Goal: Task Accomplishment & Management: Manage account settings

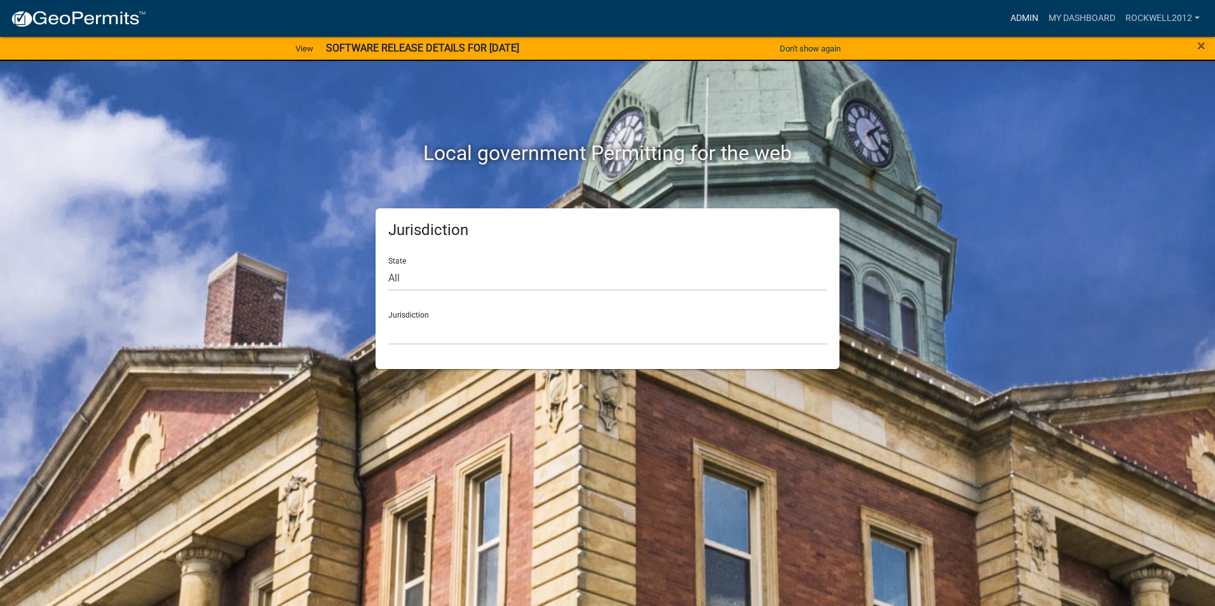
click at [1024, 13] on link "Admin" at bounding box center [1024, 18] width 38 height 24
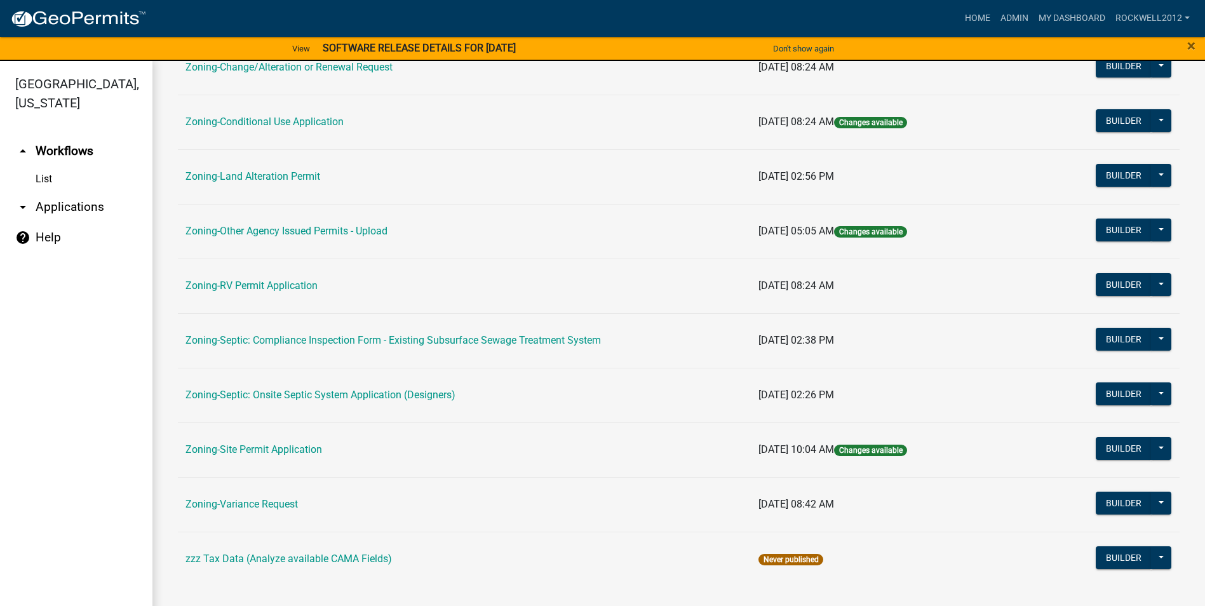
scroll to position [368, 0]
click at [258, 502] on link "Zoning-Variance Request" at bounding box center [241, 503] width 112 height 12
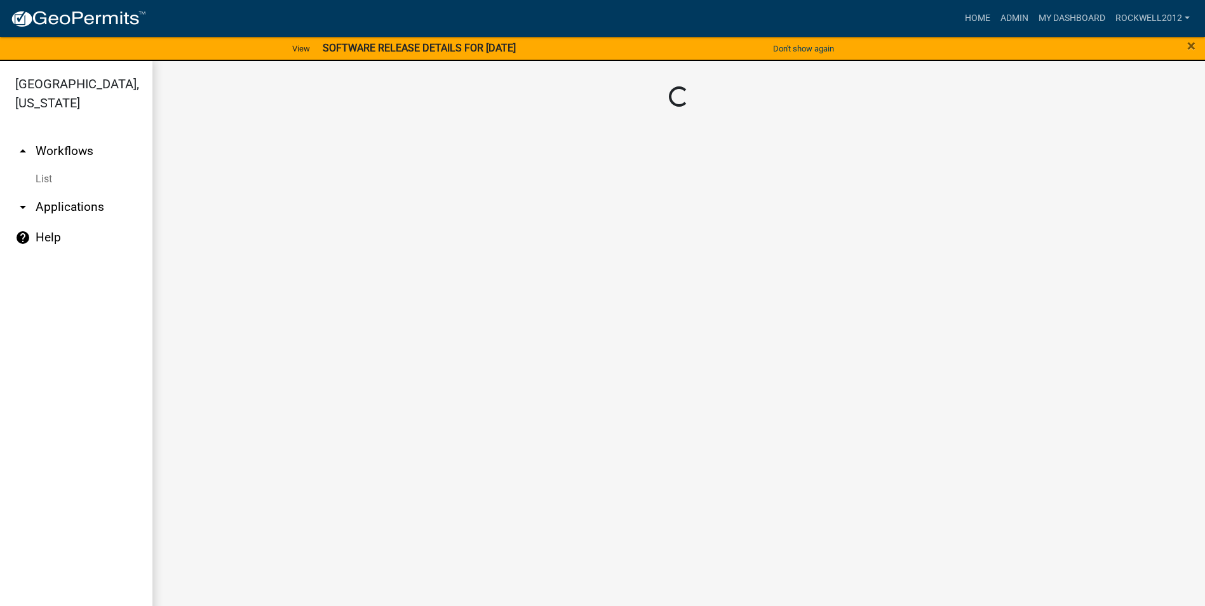
click at [258, 502] on main "Loading..." at bounding box center [678, 341] width 1053 height 560
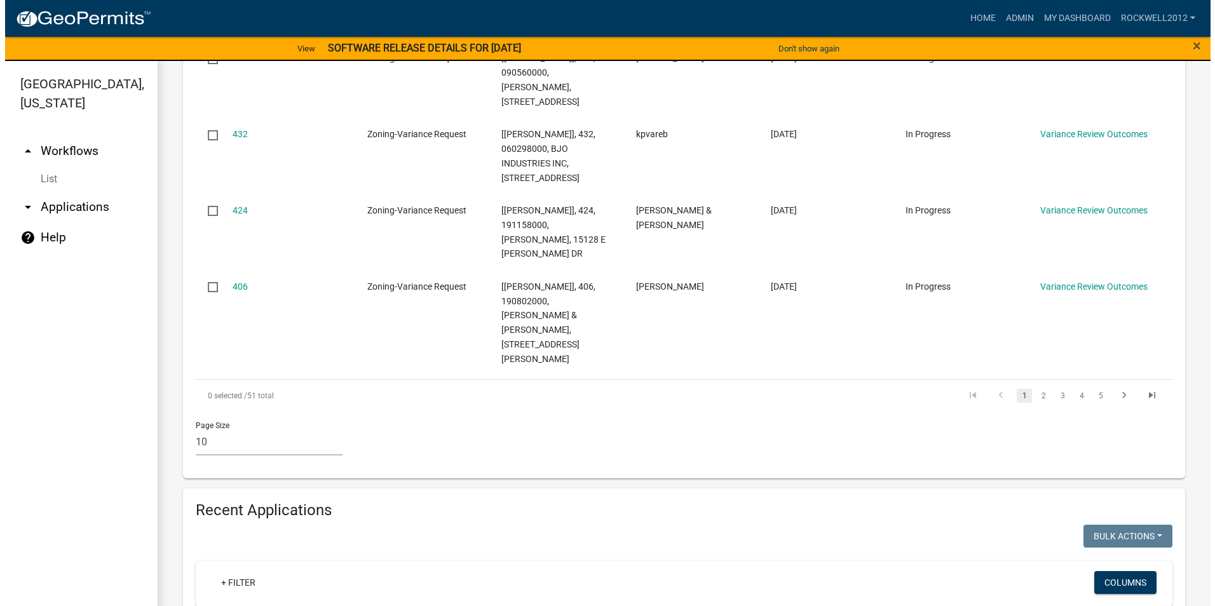
scroll to position [1207, 0]
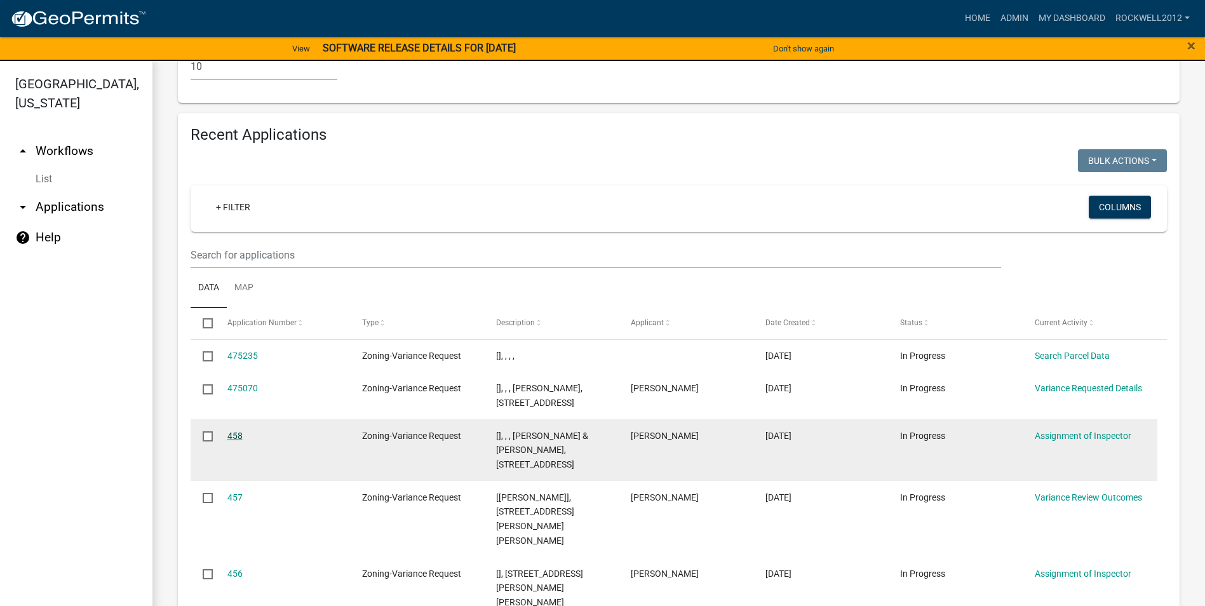
click at [231, 431] on link "458" at bounding box center [234, 436] width 15 height 10
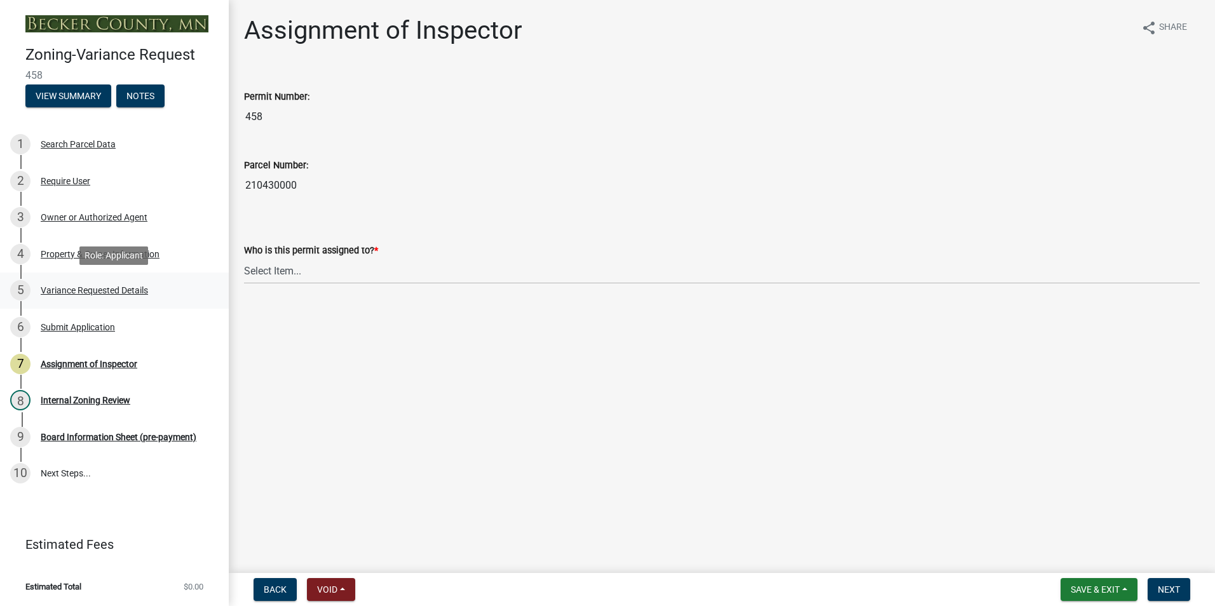
click at [105, 288] on div "Variance Requested Details" at bounding box center [94, 290] width 107 height 9
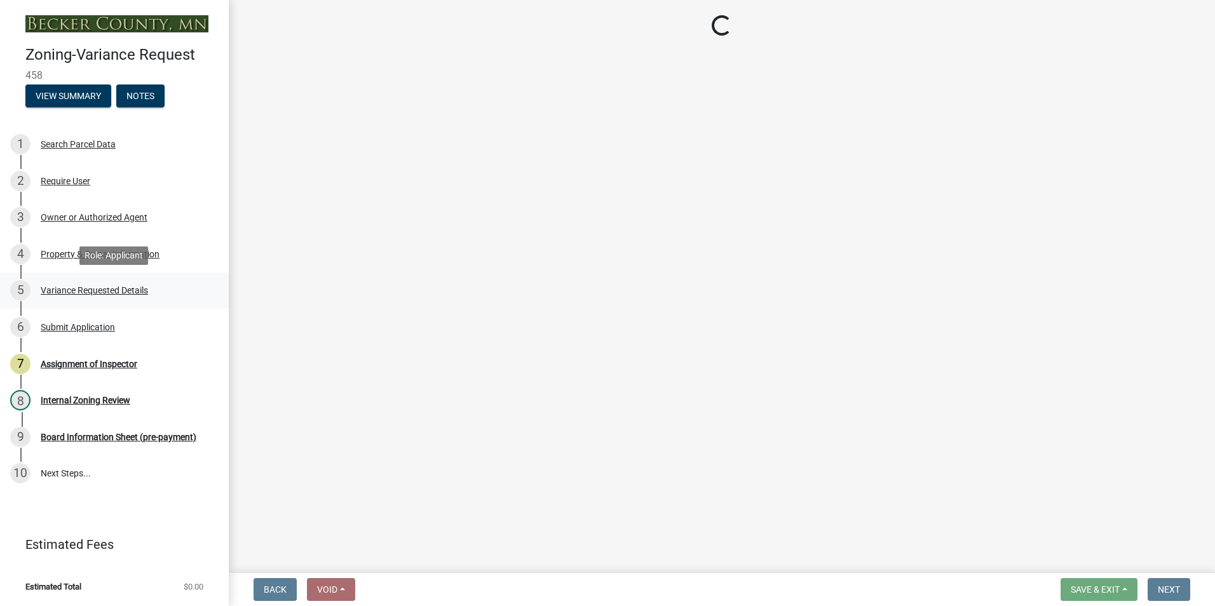
select select "edc6b78d-c029-41a6-a436-e6f76b5f0855"
select select "15bf2cec-1ca8-47a3-85db-999609351cbd"
select select "7b4e921e-23d5-43ad-813a-b7a6ebdae9a4"
select select "bb2b5e43-03c1-4874-9abf-a65f400af928"
select select "8ea3e6c3-8fed-4904-aa20-2f643744aa0c"
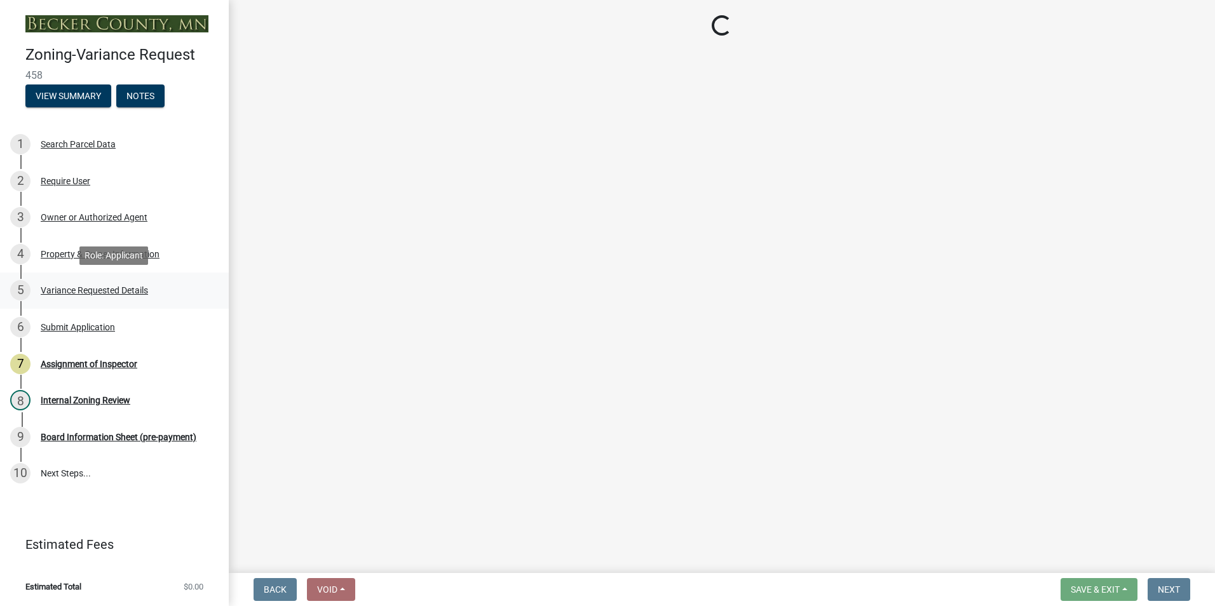
select select "860afd09-da87-482b-bca4-413f5cf53582"
select select "ee8740c3-f4d5-48cf-ad42-c8f7342b480c"
select select "1aa51e34-4f0a-4095-a3f3-287665056048"
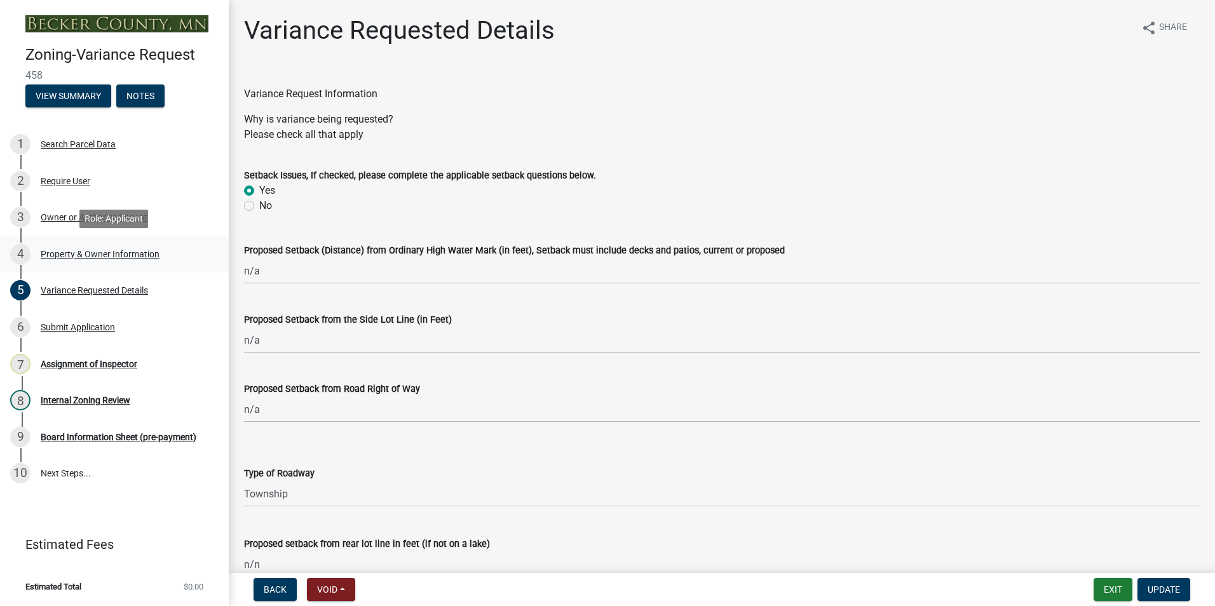
click at [91, 255] on div "Property & Owner Information" at bounding box center [100, 254] width 119 height 9
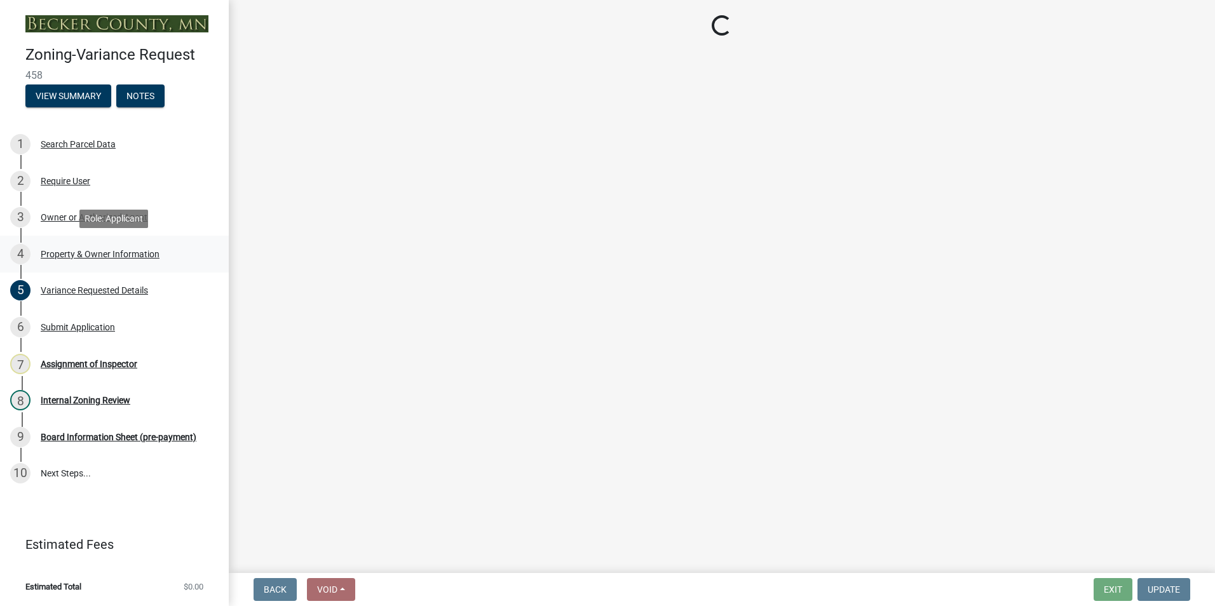
select select "6d32f3c5-ae17-46c2-bd0a-0ce51105bb32"
select select "e1509b63-faad-48b6-a727-dce88822a300"
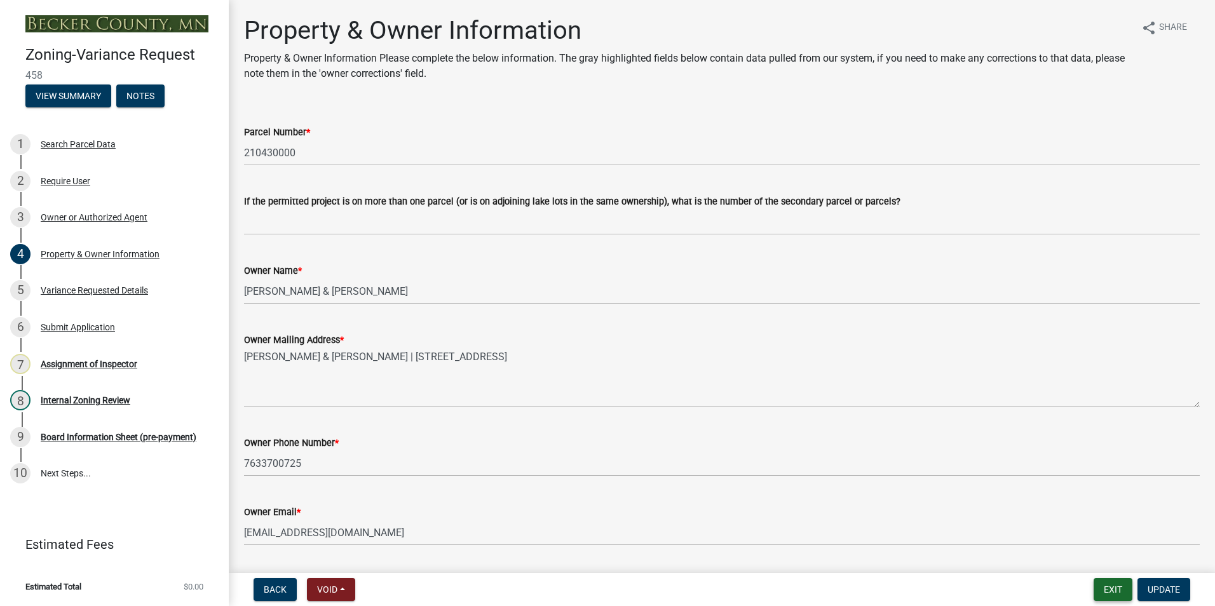
click at [1109, 588] on button "Exit" at bounding box center [1112, 589] width 39 height 23
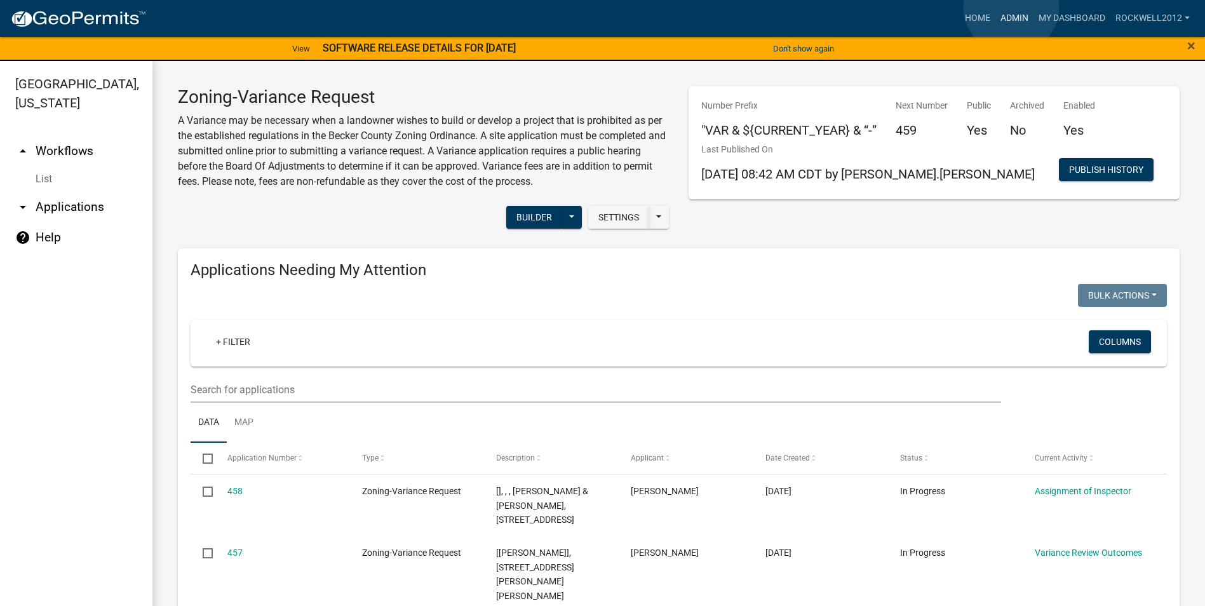
click at [1009, 16] on link "Admin" at bounding box center [1014, 18] width 38 height 24
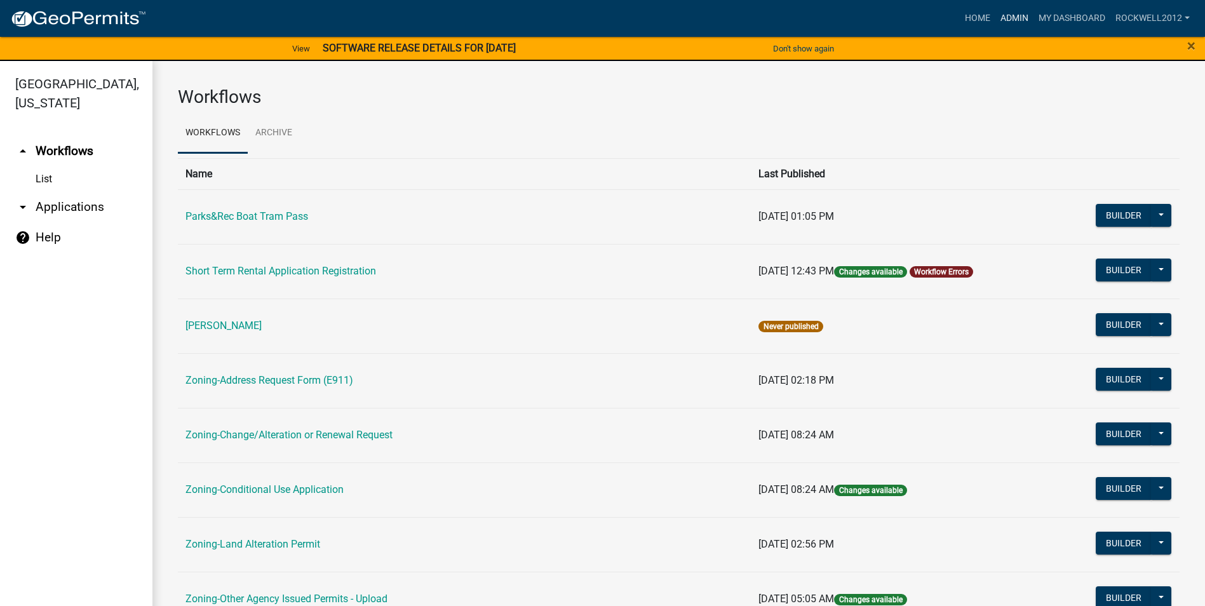
scroll to position [254, 0]
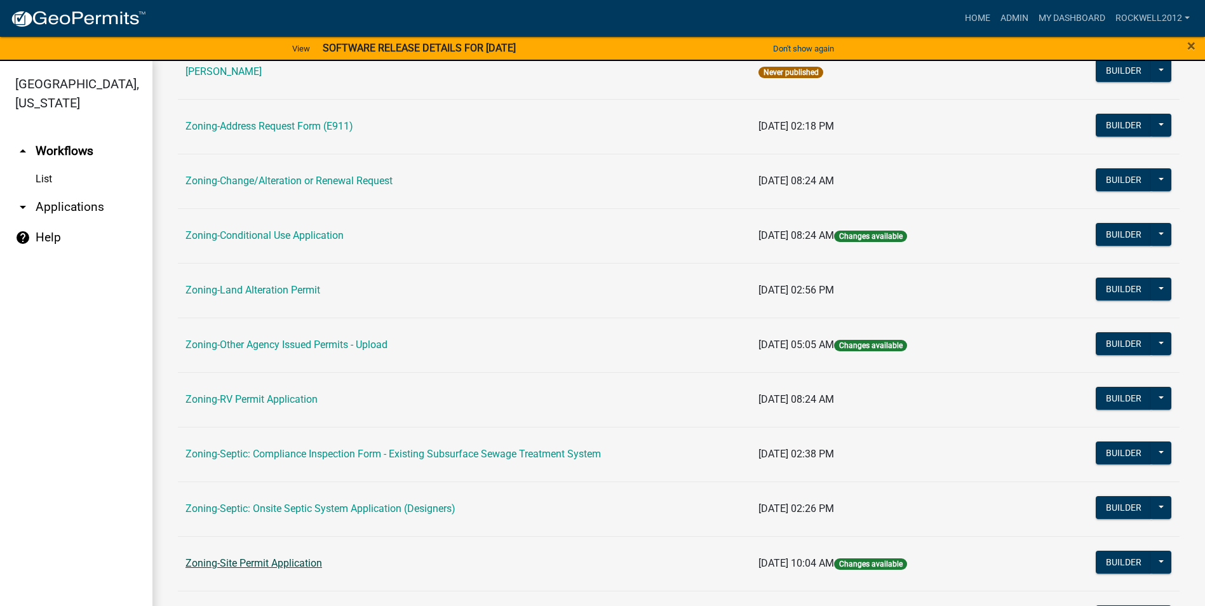
click at [267, 564] on link "Zoning-Site Permit Application" at bounding box center [253, 563] width 137 height 12
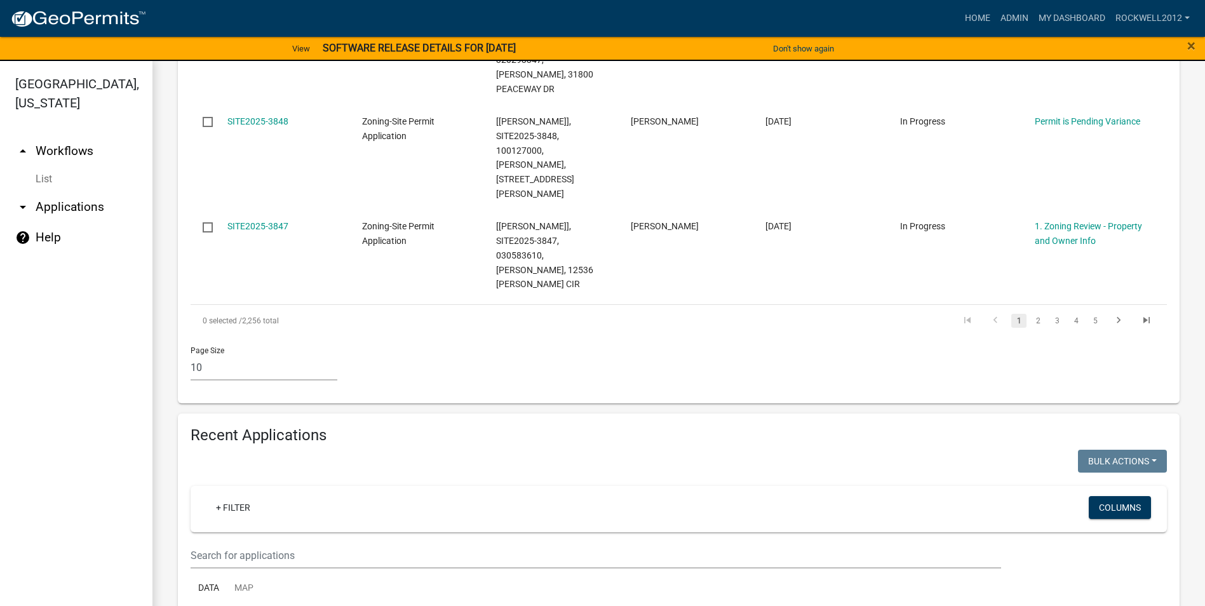
scroll to position [1080, 0]
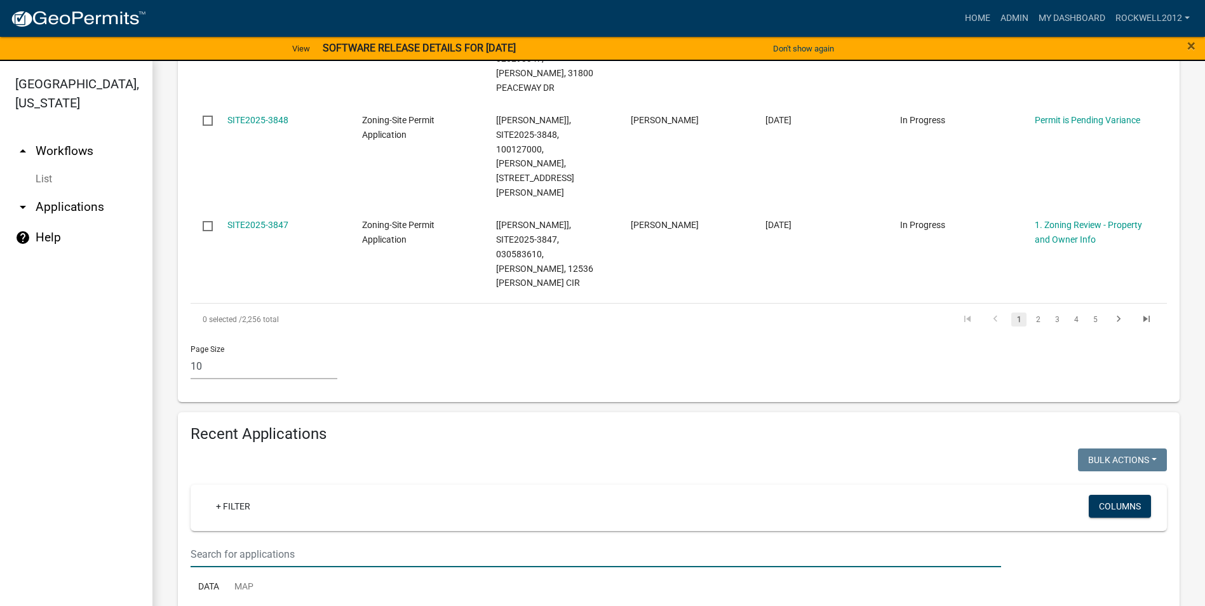
click at [209, 541] on input "text" at bounding box center [596, 554] width 811 height 26
type input "Stangl"
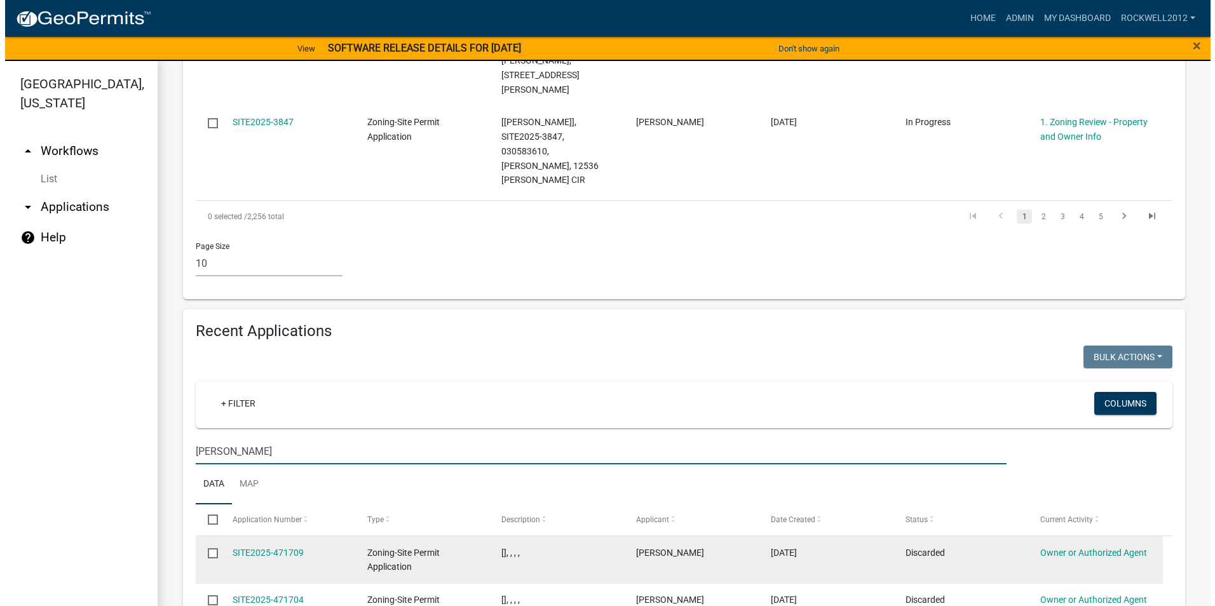
scroll to position [1270, 0]
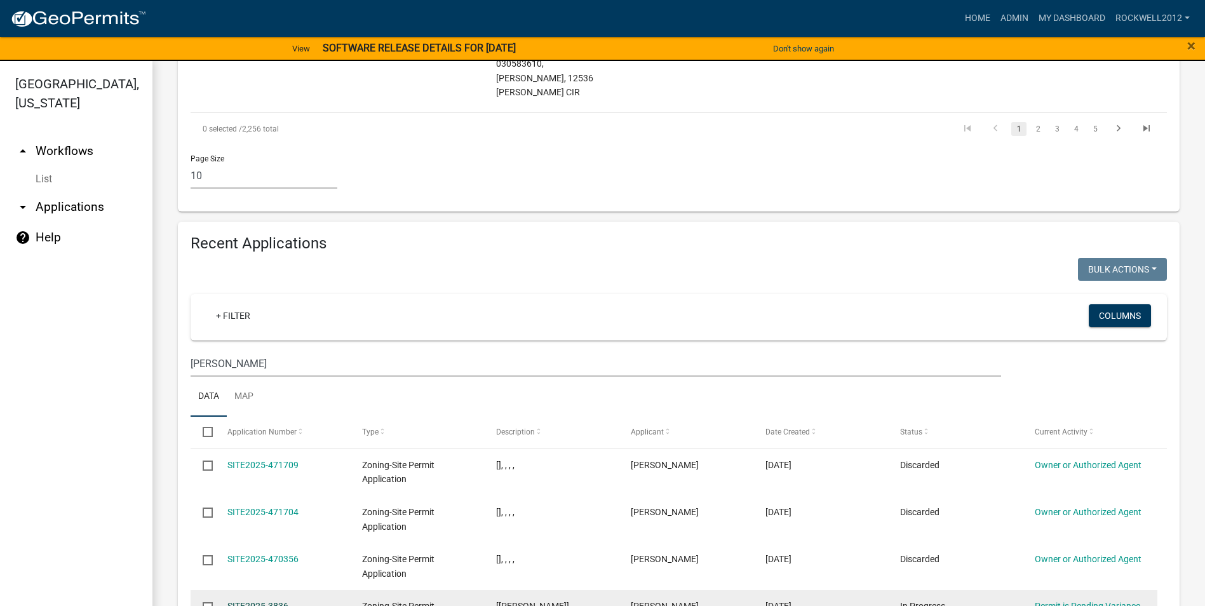
click at [244, 601] on link "SITE2025-3836" at bounding box center [257, 606] width 61 height 10
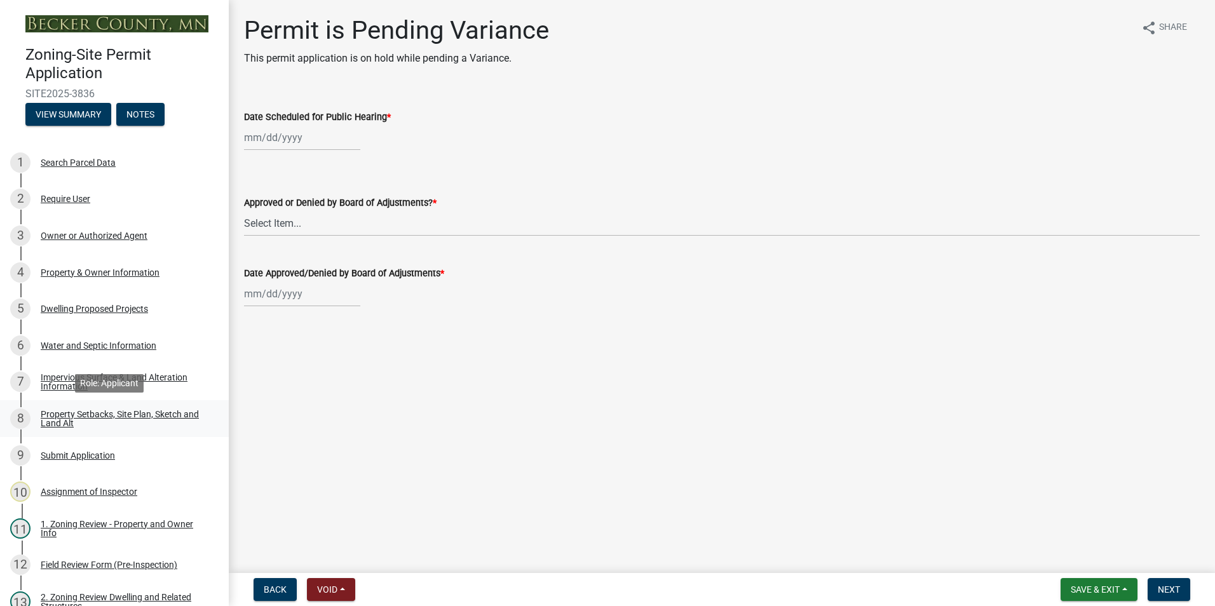
click at [101, 416] on div "Property Setbacks, Site Plan, Sketch and Land Alt" at bounding box center [125, 419] width 168 height 18
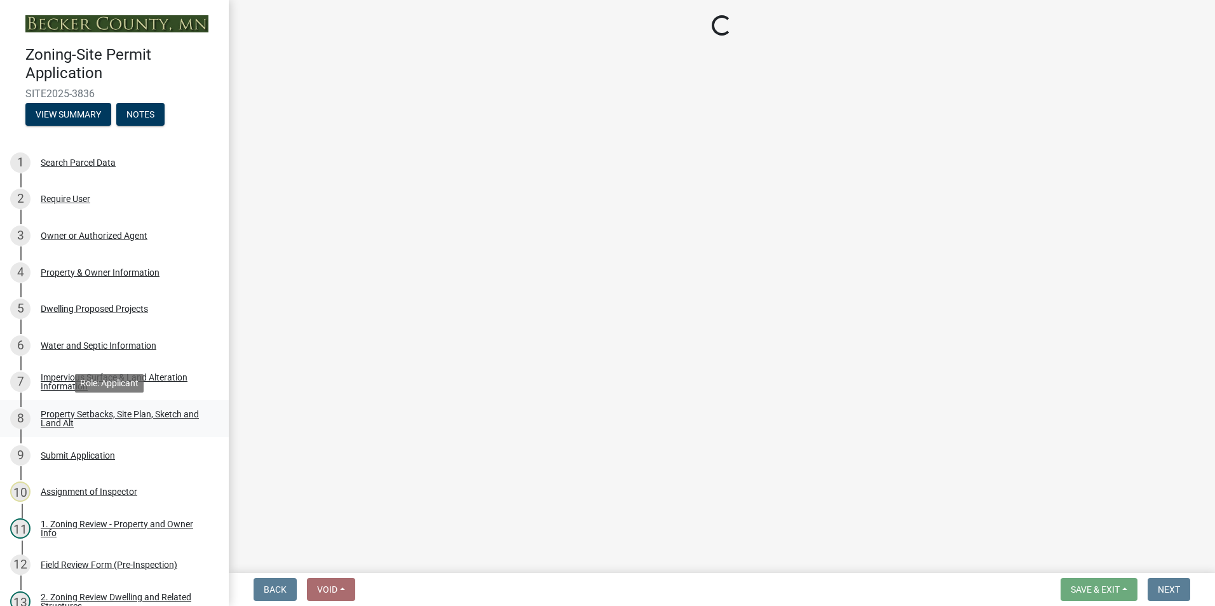
select select "7b13c63f-e699-4112-b373-98fbd28ec536"
select select "1afb5f45-3e33-44d7-aeec-2b47938d22ad"
select select "b56a4575-9846-47cf-8067-c59a4853da22"
select select "b9185151-7fec-488a-a719-f11a93338dbd"
select select "e8ab2dc3-aa3f-46f3-9b4a-37eb25ad84af"
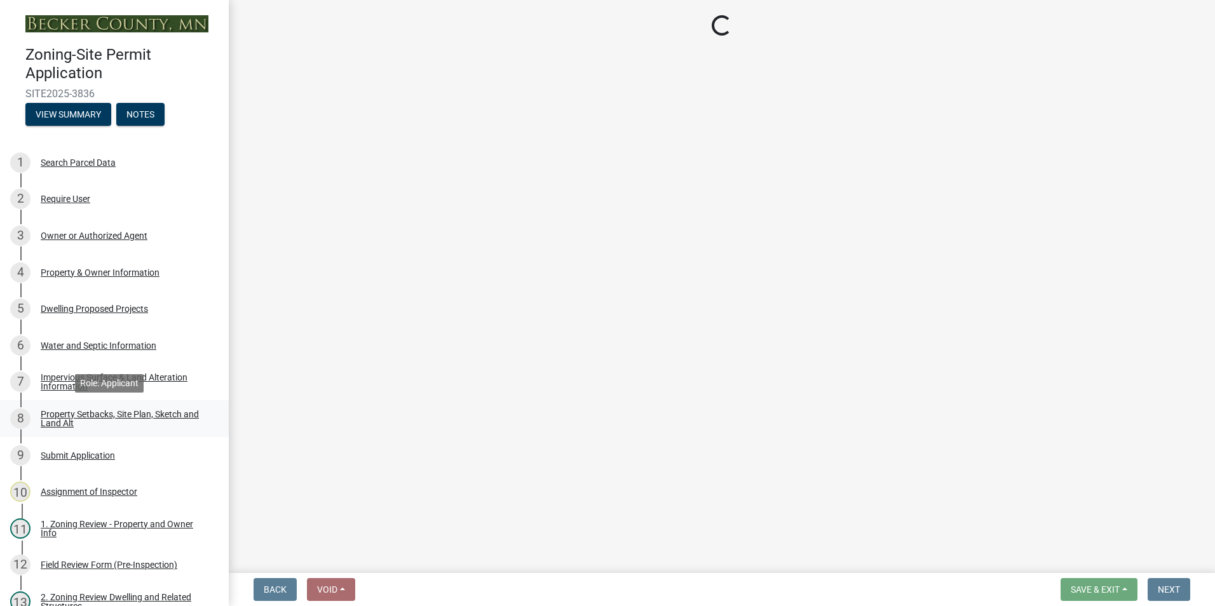
select select "27b2a8b4-abf6-463e-8c0c-7c5d2b4fe26f"
select select "b98836ba-4715-455d-97ab-be9a9df498a8"
select select "d61e3758-d187-40af-a435-5e09c3f3d509"
select select "c8b8ea71-7088-4e87-a493-7bc88cc2835b"
select select "1418c7e3-4054-4b00-84b5-d09b9560f30a"
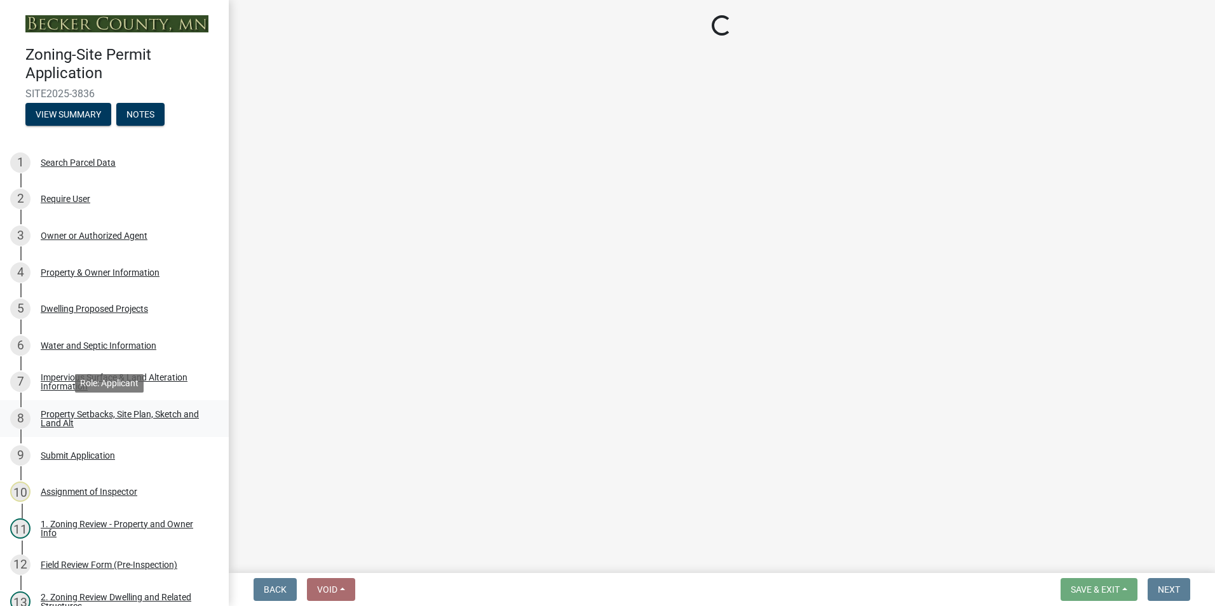
select select "19d13e65-c93d-443e-910a-7a17299544cc"
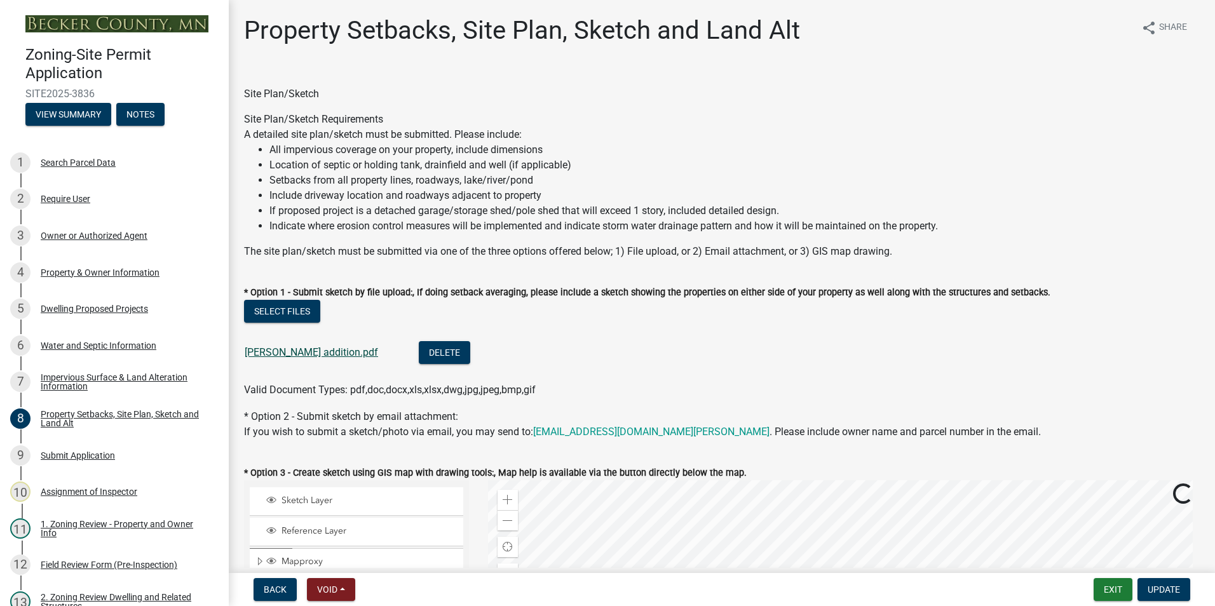
click at [286, 353] on link "stangl addition.pdf" at bounding box center [311, 352] width 133 height 12
click at [90, 310] on div "Dwelling Proposed Projects" at bounding box center [94, 308] width 107 height 9
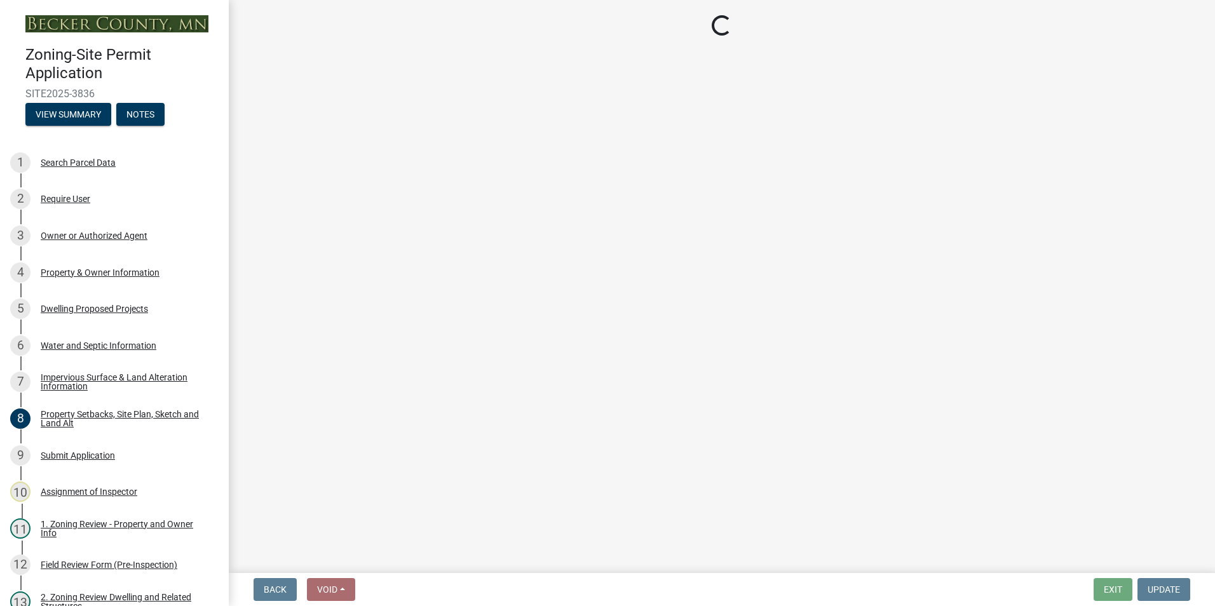
select select "b76c2e3f-c59d-4748-8205-29623accd873"
select select "2dc577ba-aef6-4196-bc52-35577603d189"
select select "59a6fdaa-56b6-4bcd-87b7-d867a7d784e6"
select select "4f5e2784-8c40-49a3-b0e9-8f1a3cbab4f4"
select select "a045e8de-0125-48b5-a52c-0705e3235ca5"
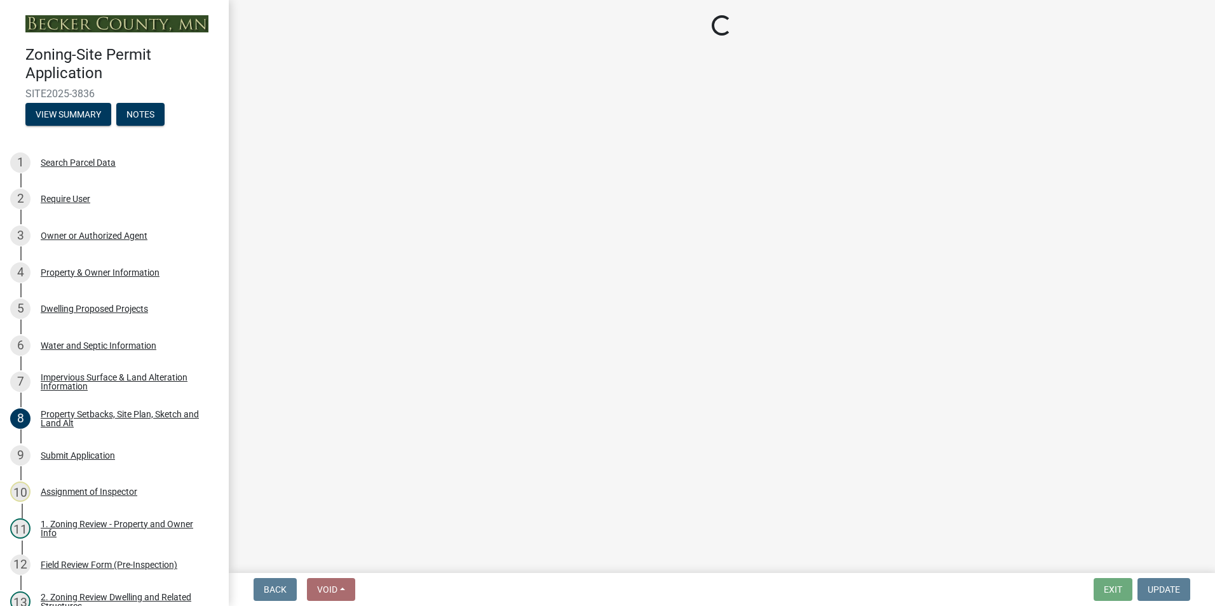
select select "01fc0f85-7de4-4400-8627-f7c2cf1c9bcf"
select select "5dd6cdd5-8b7d-4534-b791-478230f7b8b7"
select select "11c1c089-3b44-43c0-9549-3c9eeea2451f"
select select "d4691a2f-f058-48e2-b997-416102d14b5c"
select select "8786fdd2-7f96-462d-8069-e958fae6b9a0"
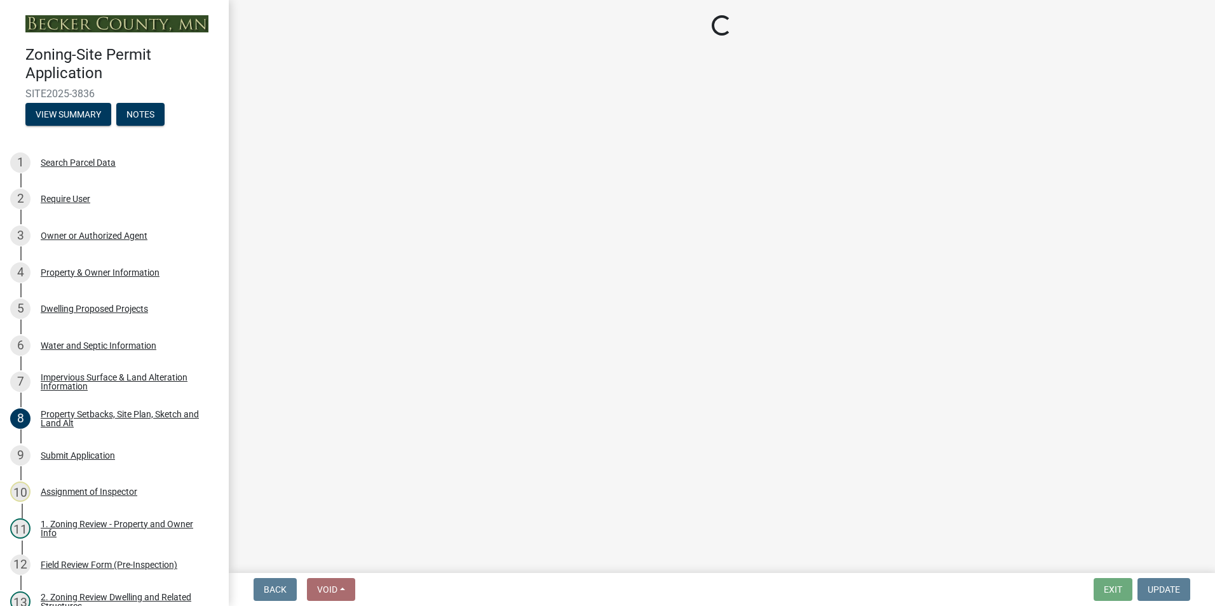
select select "256d326d-7a65-4b43-bb27-2952fbe4c534"
select select "95a588f5-1928-44cb-95cb-f3dde79564ff"
select select "0ceb8b90-6e92-4b1f-be25-acba4c819eff"
select select "8e4dc0e1-7dfa-4afc-85b9-5ad40795f204"
select select "107cbe59-677b-44f2-96fc-816b282ebb79"
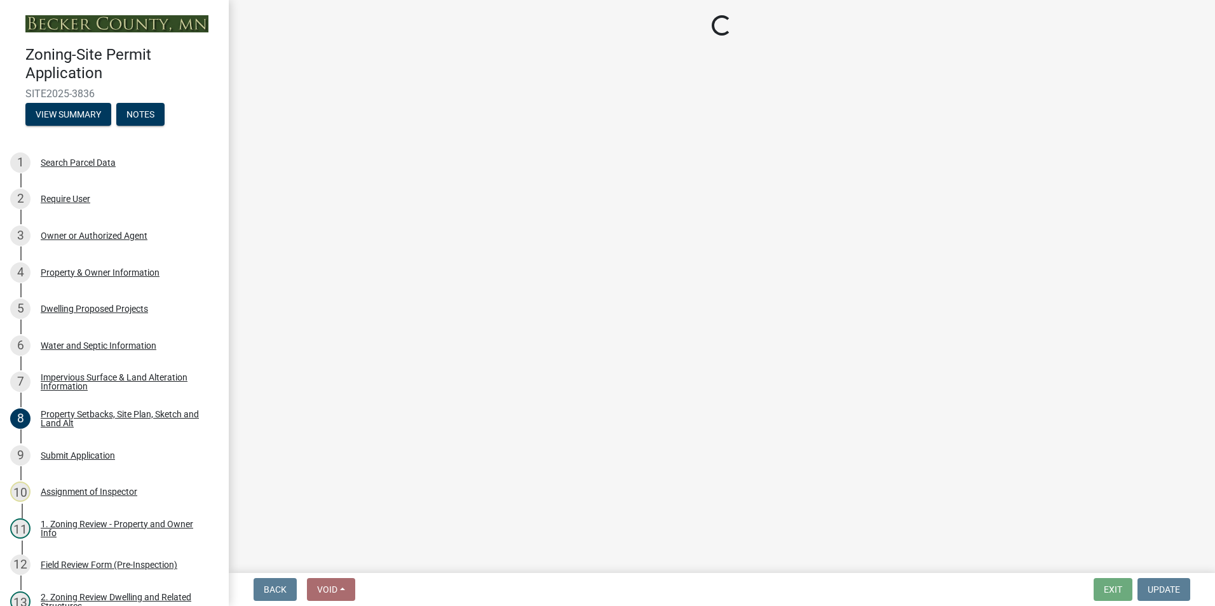
select select "ab9119d1-7da9-49c4-9fac-8c142204c89d"
select select "7f420323-49a9-4fd0-9441-05b3dc777552"
select select "ec305202-ae01-487b-b5e4-3a5aacc1e384"
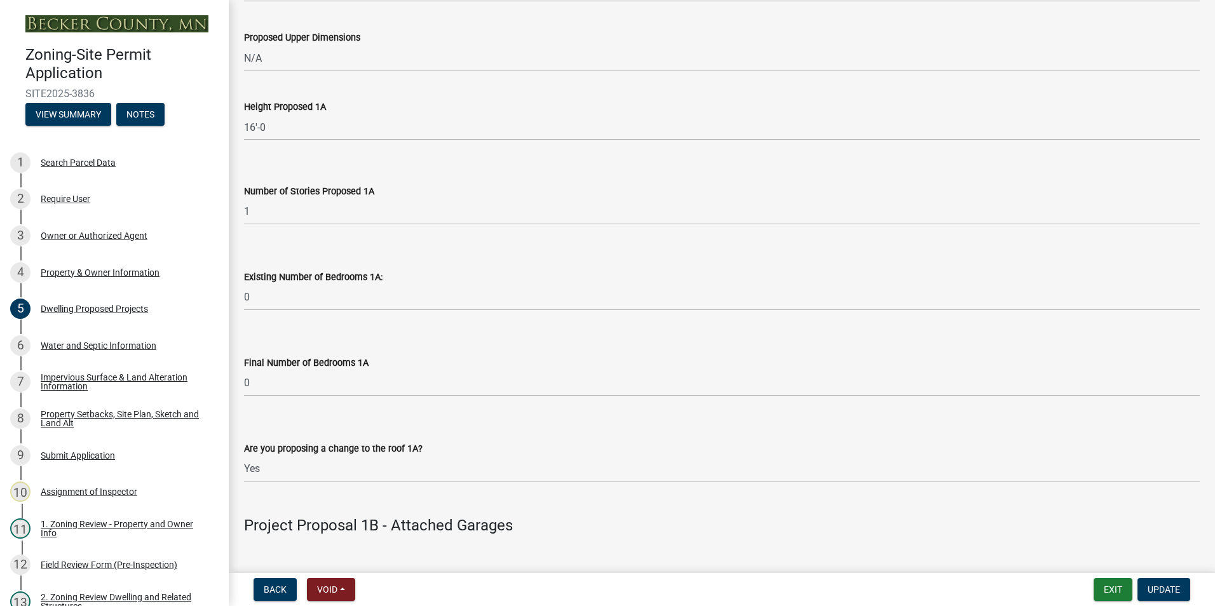
scroll to position [1016, 0]
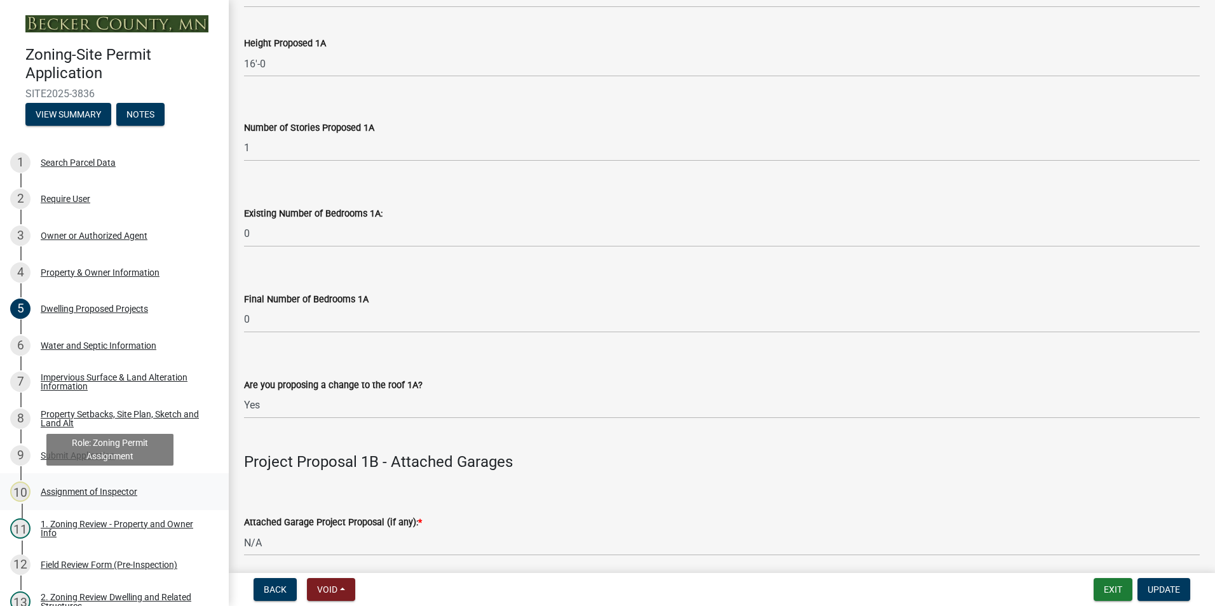
click at [85, 489] on div "Assignment of Inspector" at bounding box center [89, 491] width 97 height 9
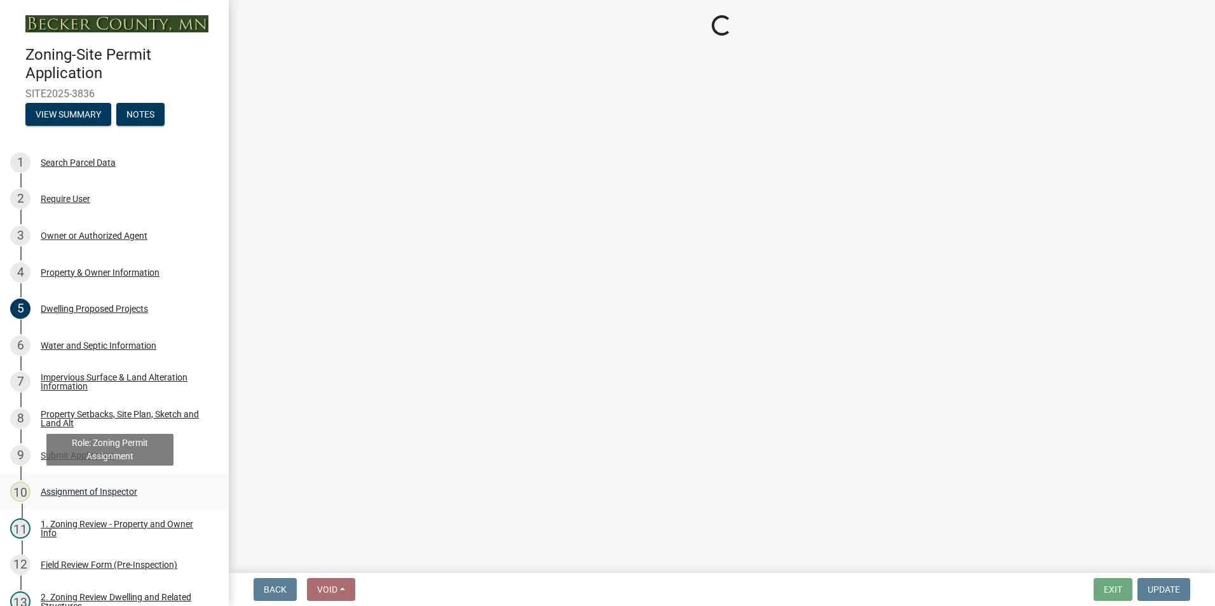
select select "ebd8400e-d8d5-49f8-911f-e671eb76408a"
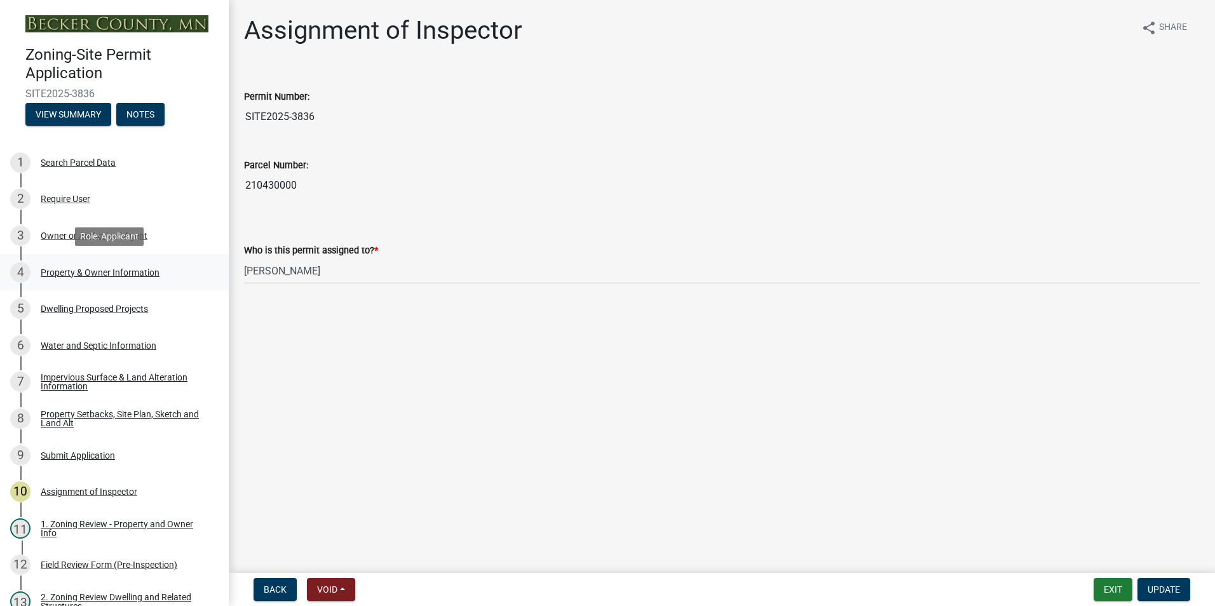
click at [81, 266] on div "4 Property & Owner Information" at bounding box center [109, 272] width 198 height 20
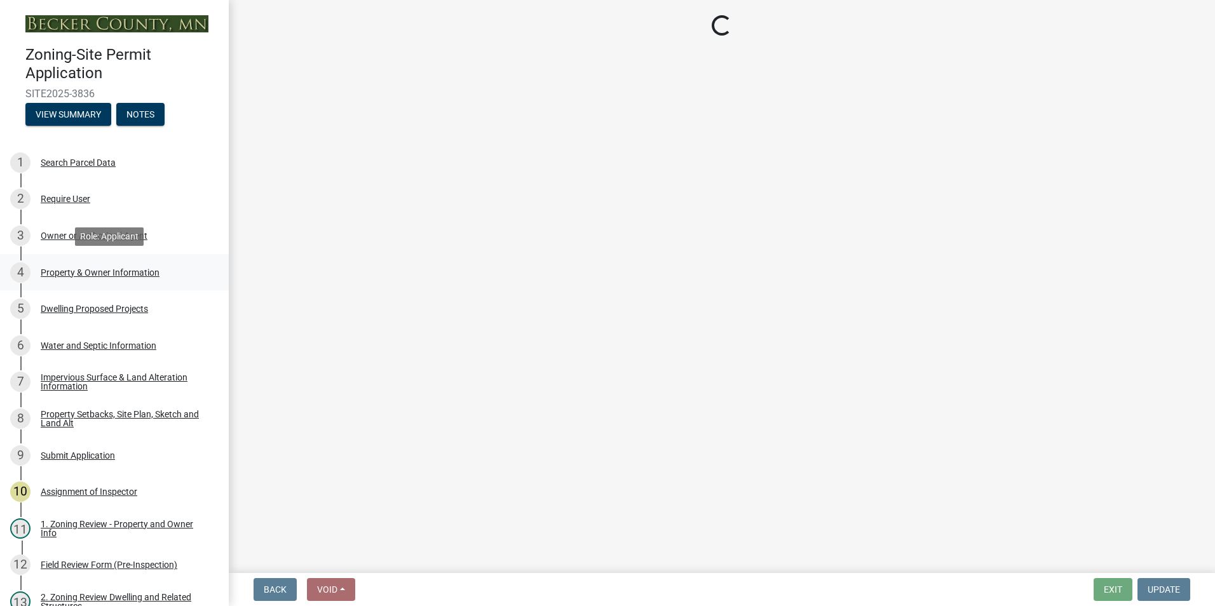
select select "2da4ad59-79e4-4897-a878-b9bb9cb10a27"
select select "2b0e49a1-8288-4235-a281-0a6698f9d4e6"
select select "f87eba17-8ed9-4ad8-aefc-fe36a3f3544b"
select select "393a978c-6bd5-4cb2-a6a0-db6feb8732b8"
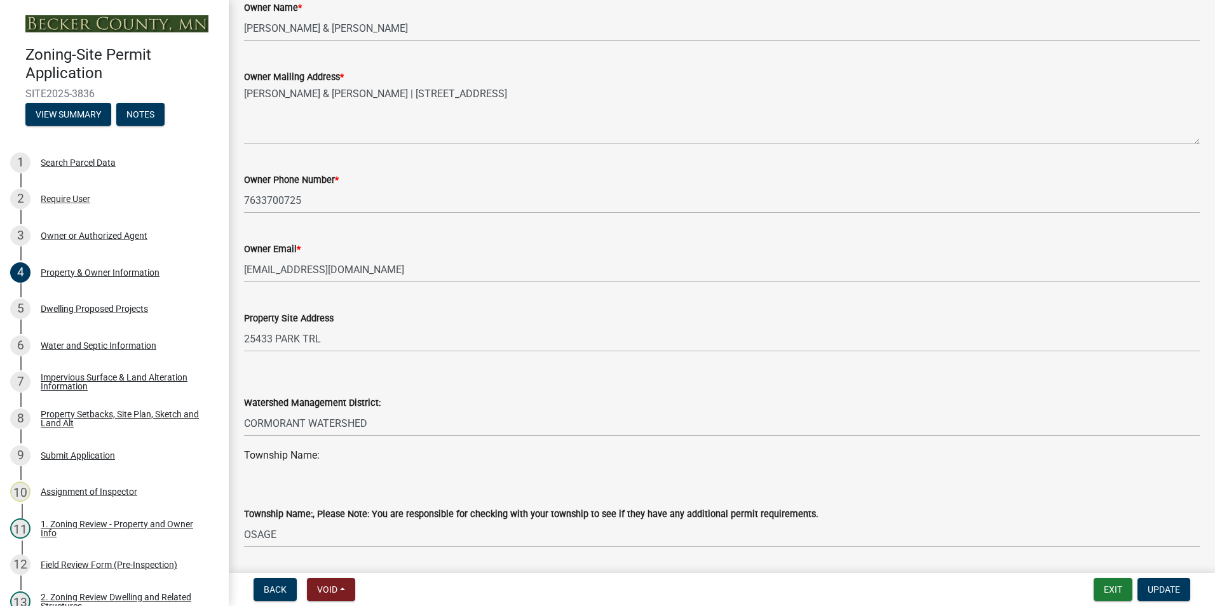
scroll to position [318, 0]
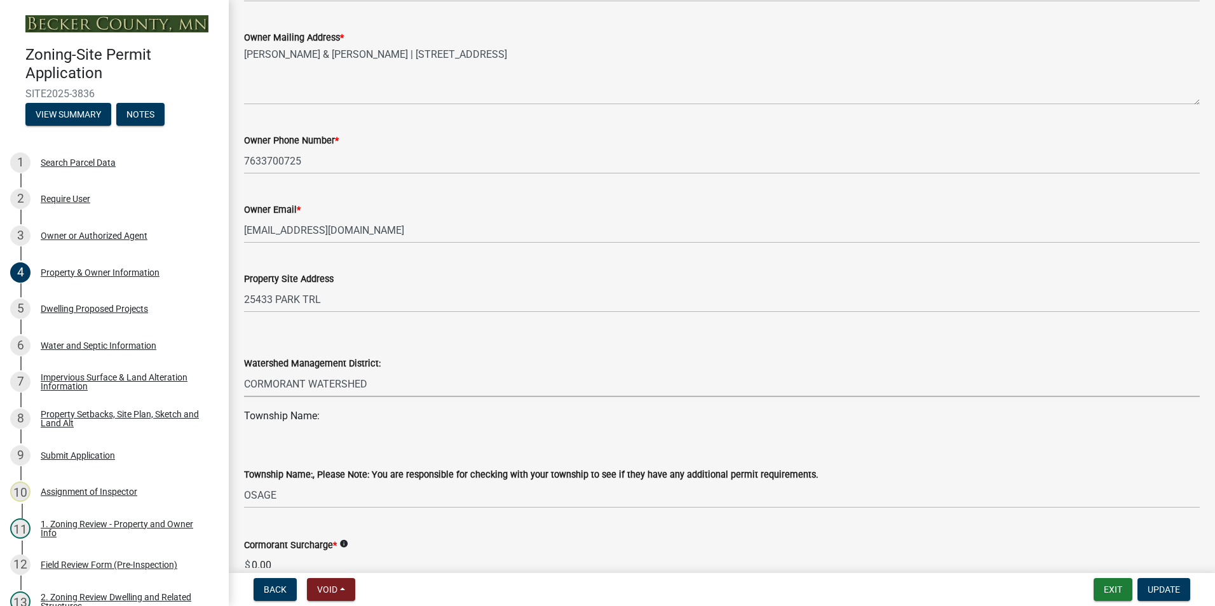
click at [327, 386] on select "Select Item... PELICAN RIVER WTRSHD BUFFALO WATERSHED CORMORANT WATERSHED WILD …" at bounding box center [721, 384] width 955 height 26
click at [414, 368] on div "Watershed Management District:" at bounding box center [721, 363] width 955 height 15
click at [346, 385] on select "Select Item... PELICAN RIVER WTRSHD BUFFALO WATERSHED CORMORANT WATERSHED WILD …" at bounding box center [721, 384] width 955 height 26
click at [400, 372] on select "Select Item... PELICAN RIVER WTRSHD BUFFALO WATERSHED CORMORANT WATERSHED WILD …" at bounding box center [721, 384] width 955 height 26
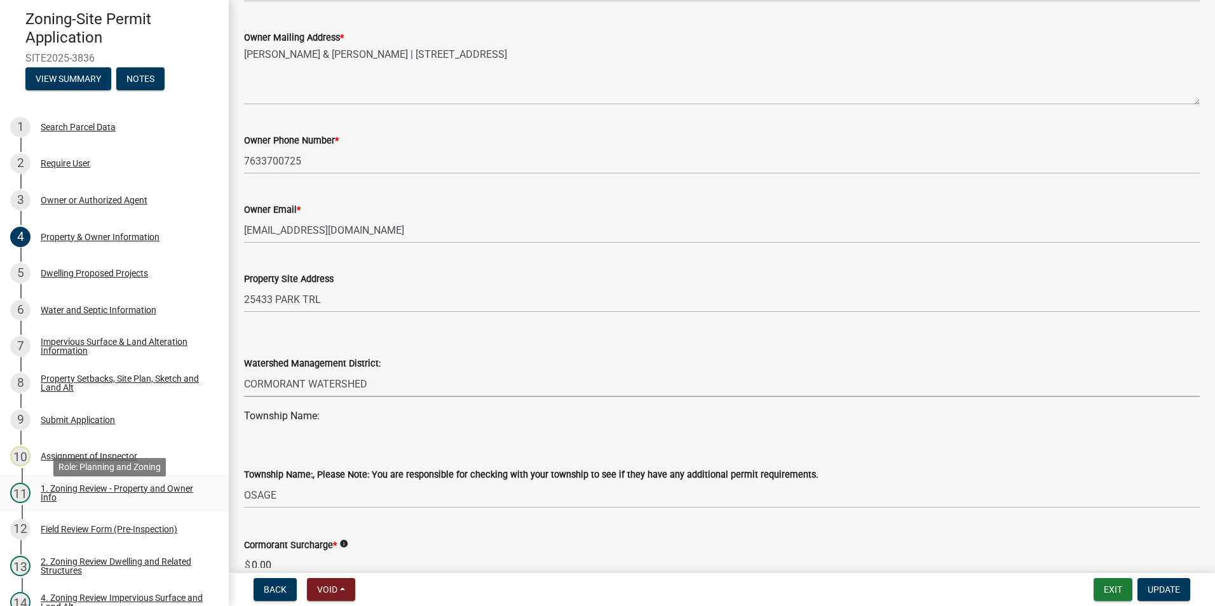
scroll to position [64, 0]
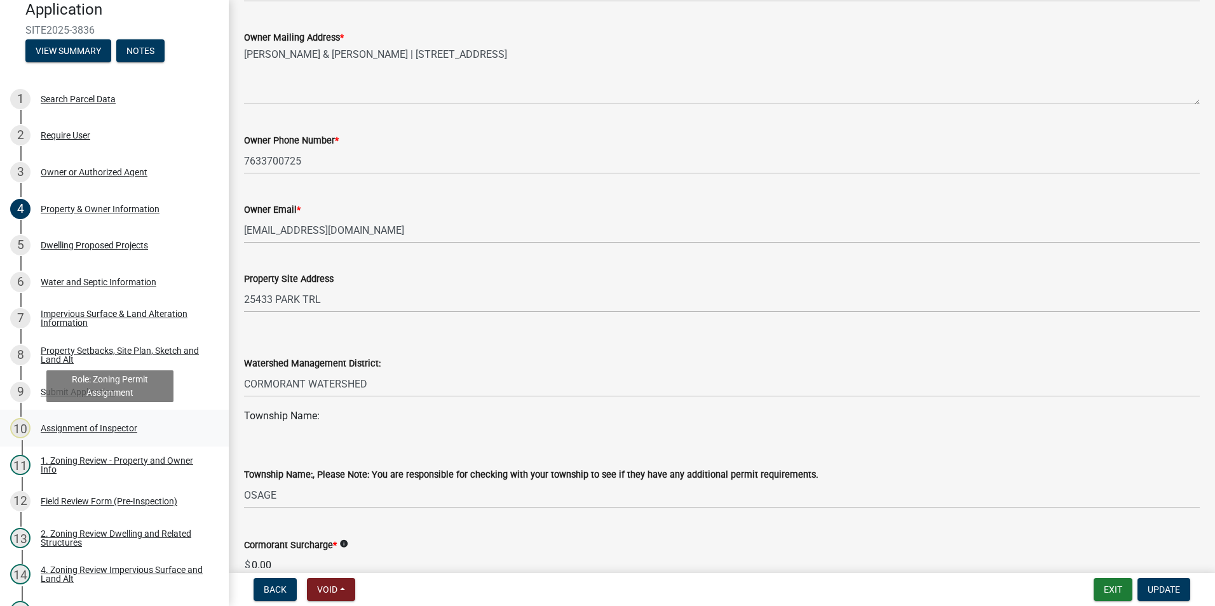
click at [84, 429] on div "Assignment of Inspector" at bounding box center [89, 428] width 97 height 9
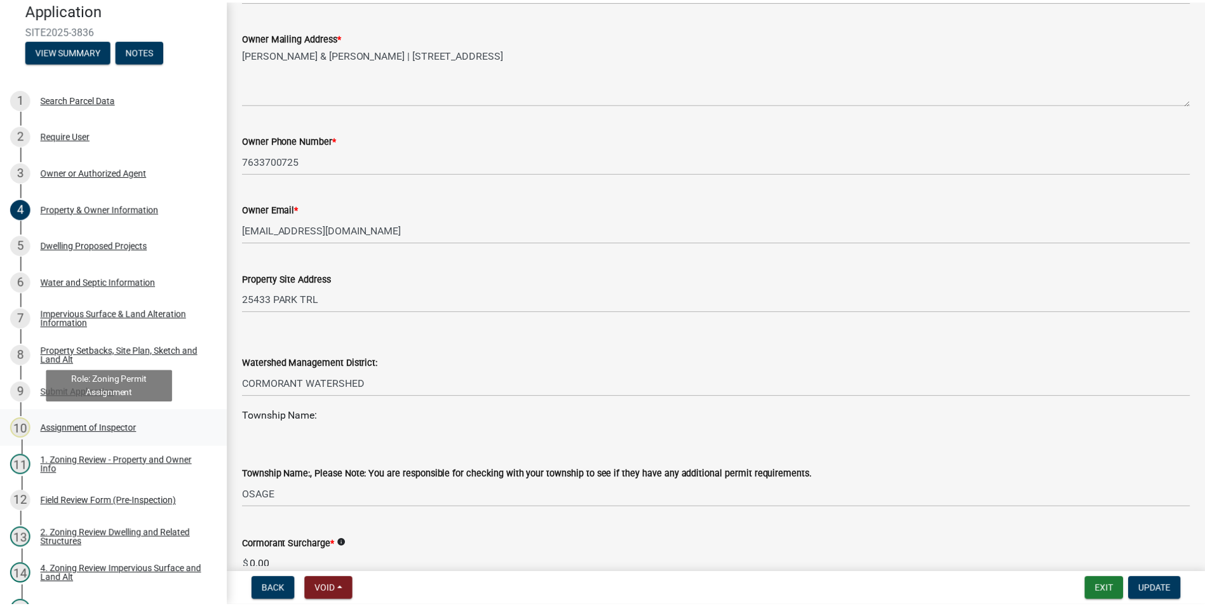
scroll to position [0, 0]
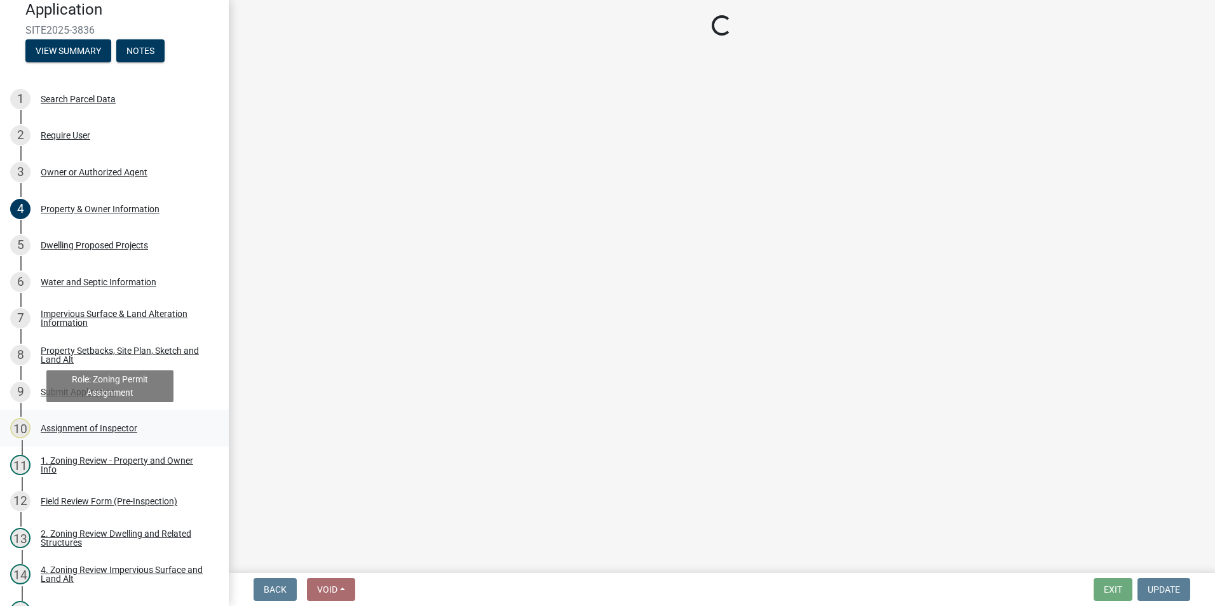
select select "ebd8400e-d8d5-49f8-911f-e671eb76408a"
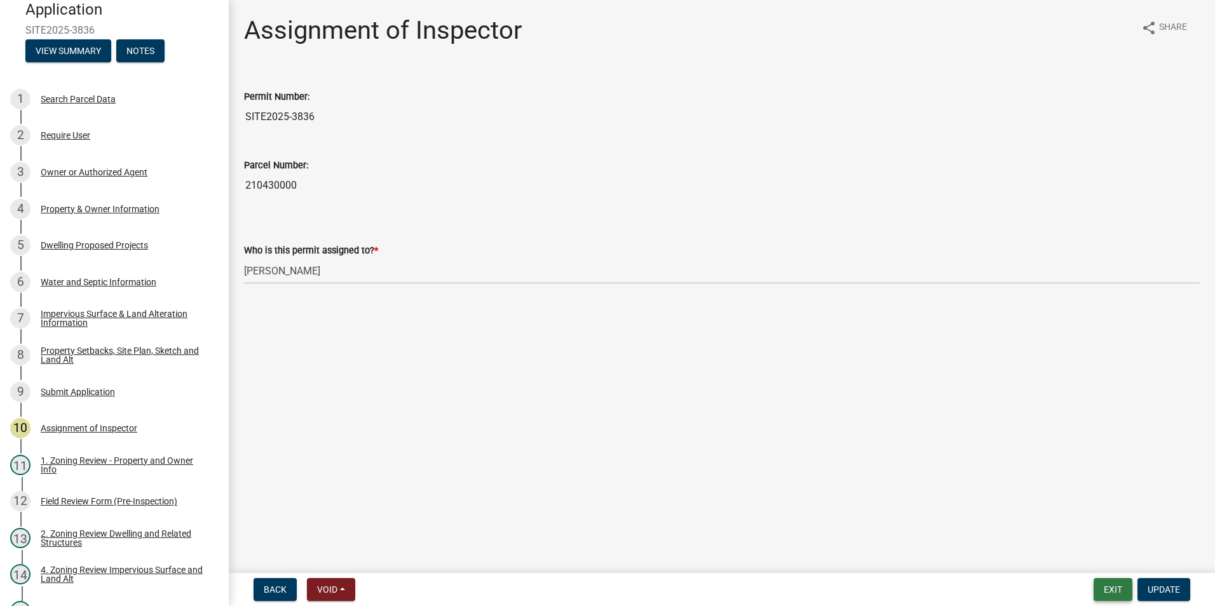
click at [1119, 582] on button "Exit" at bounding box center [1112, 589] width 39 height 23
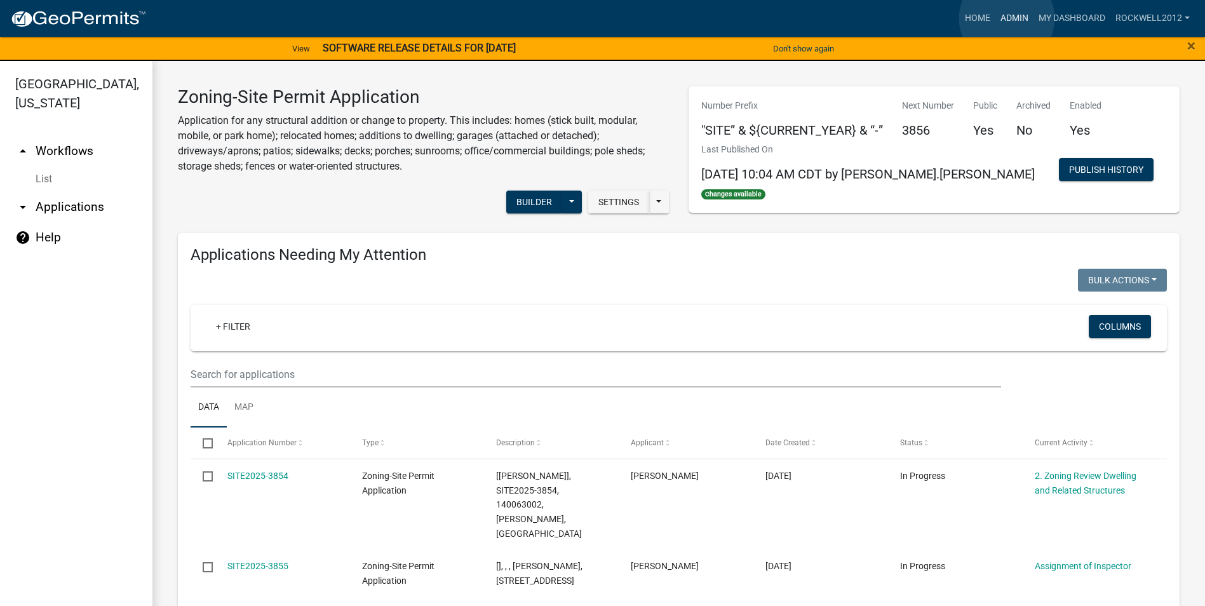
click at [1007, 18] on link "Admin" at bounding box center [1014, 18] width 38 height 24
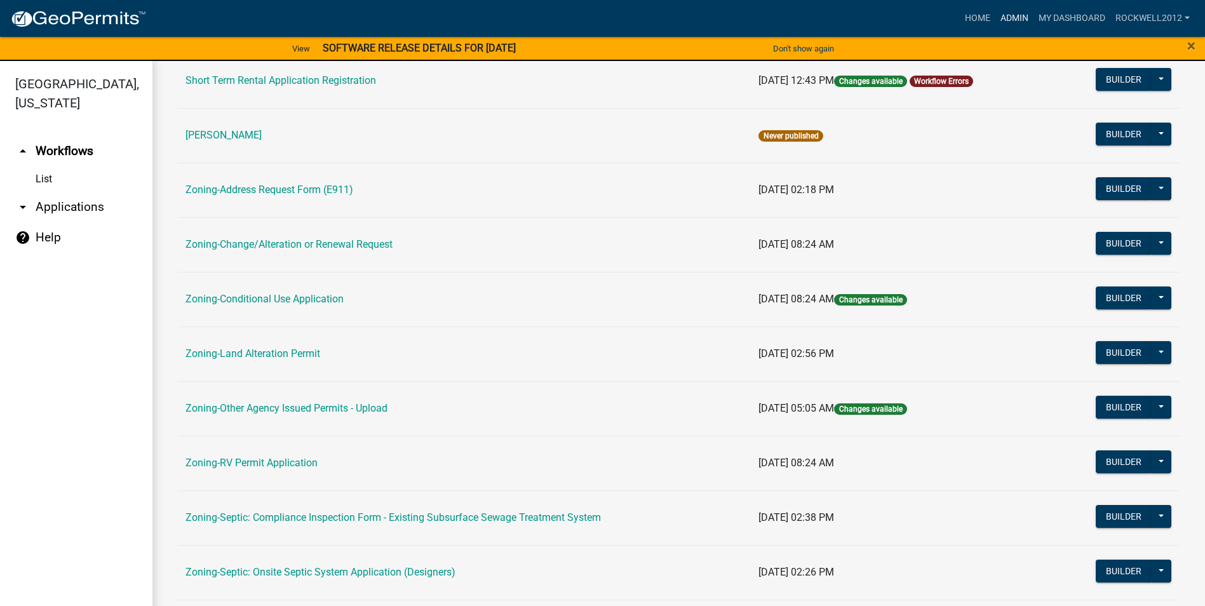
scroll to position [368, 0]
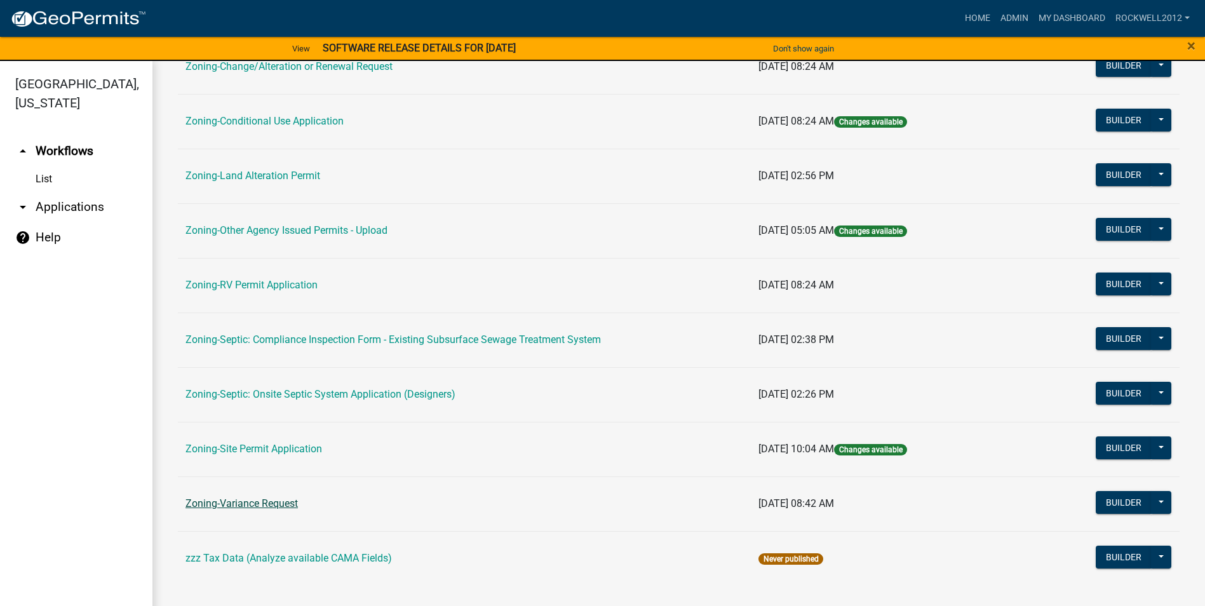
click at [239, 506] on link "Zoning-Variance Request" at bounding box center [241, 503] width 112 height 12
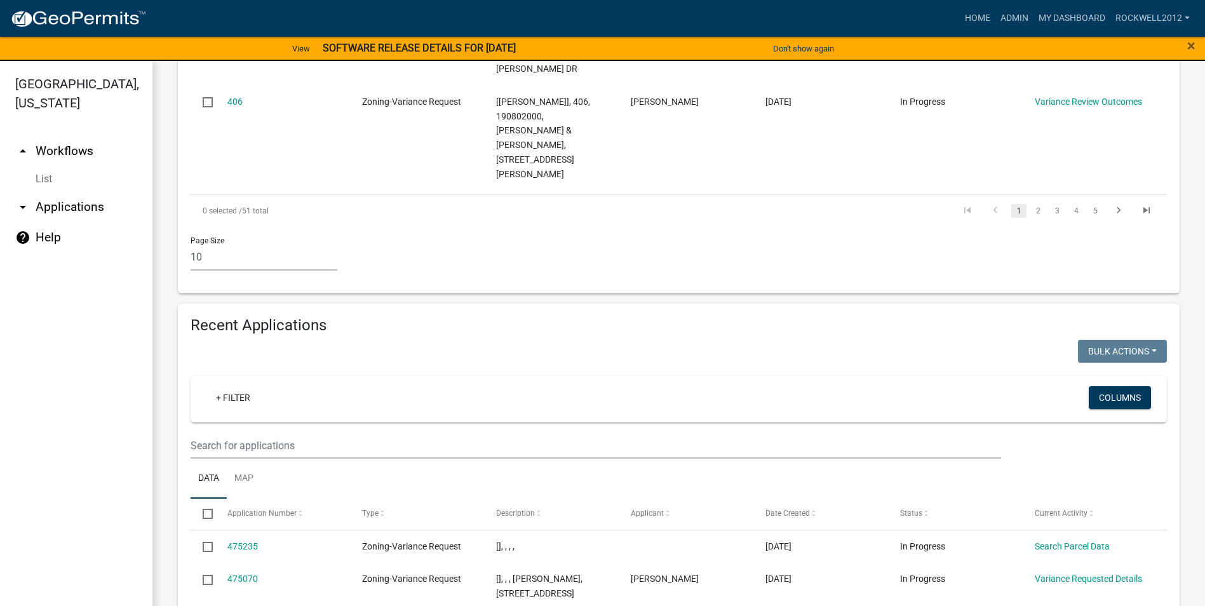
scroll to position [1143, 0]
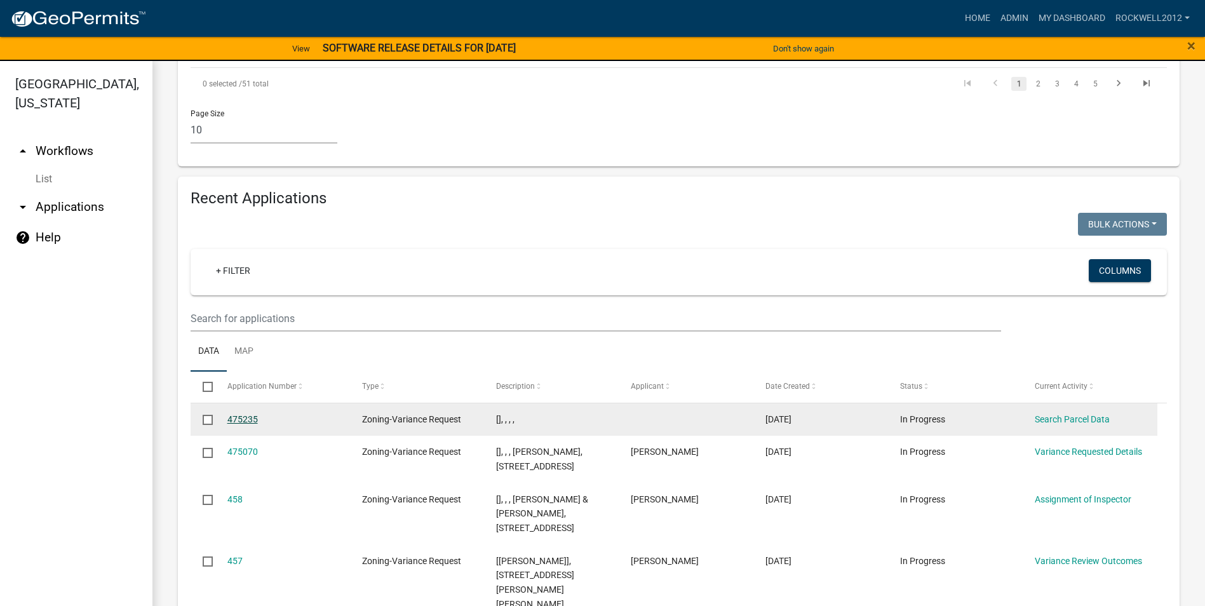
click at [239, 414] on link "475235" at bounding box center [242, 419] width 30 height 10
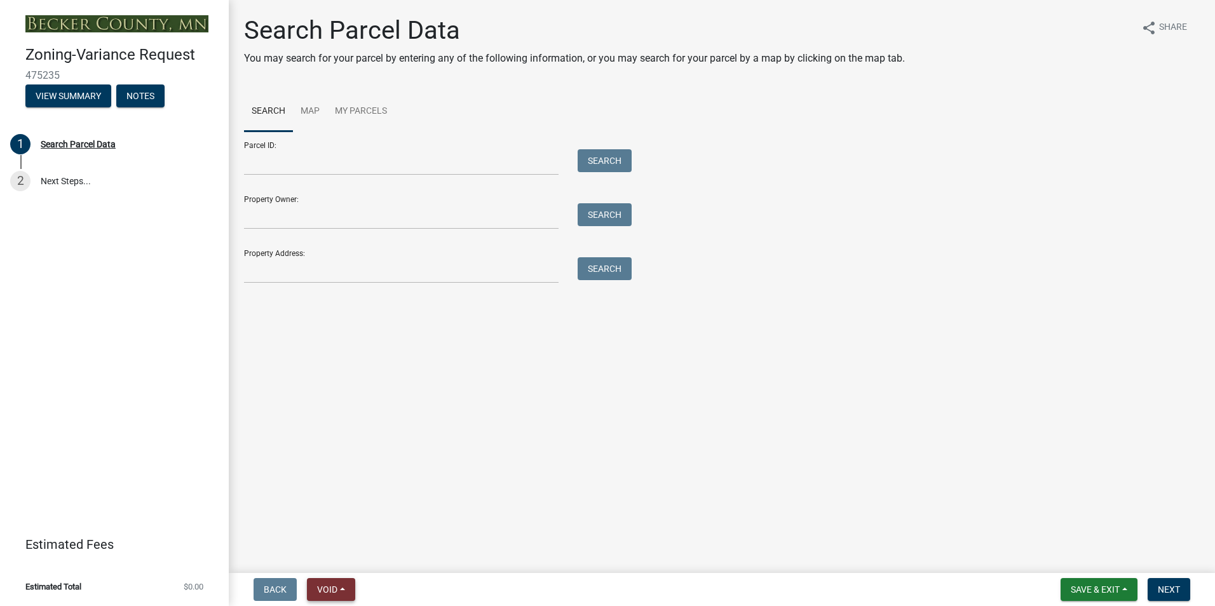
click at [327, 585] on span "Void" at bounding box center [327, 589] width 20 height 10
click at [335, 555] on button "Void" at bounding box center [358, 556] width 102 height 30
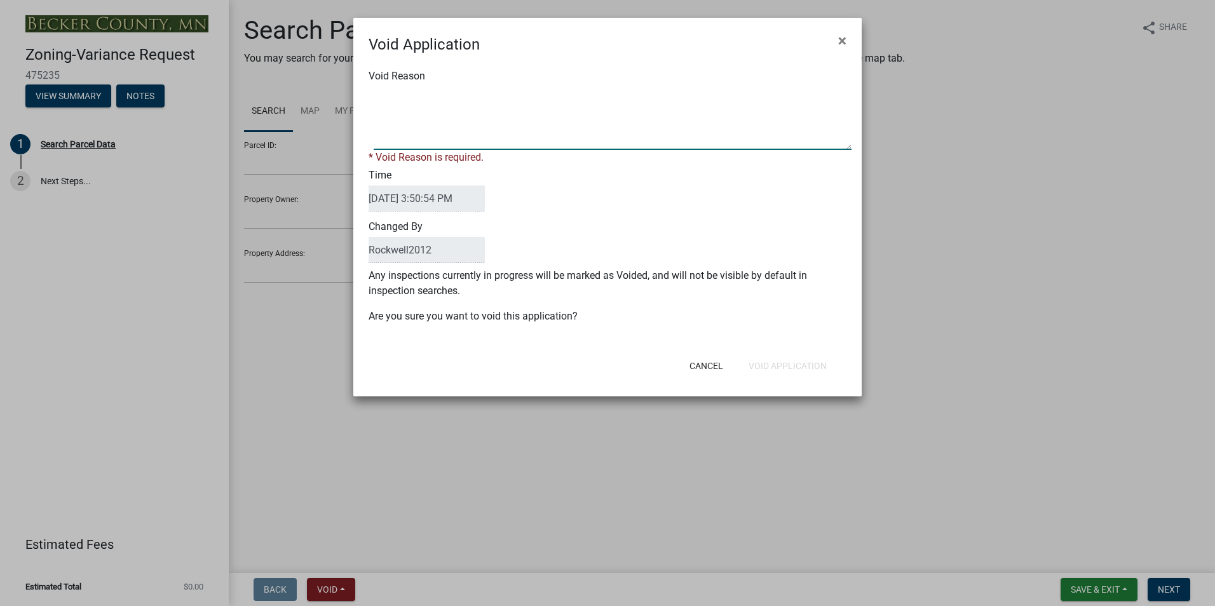
click at [377, 98] on textarea "Void Reason" at bounding box center [613, 118] width 478 height 64
type textarea "Duplicate"
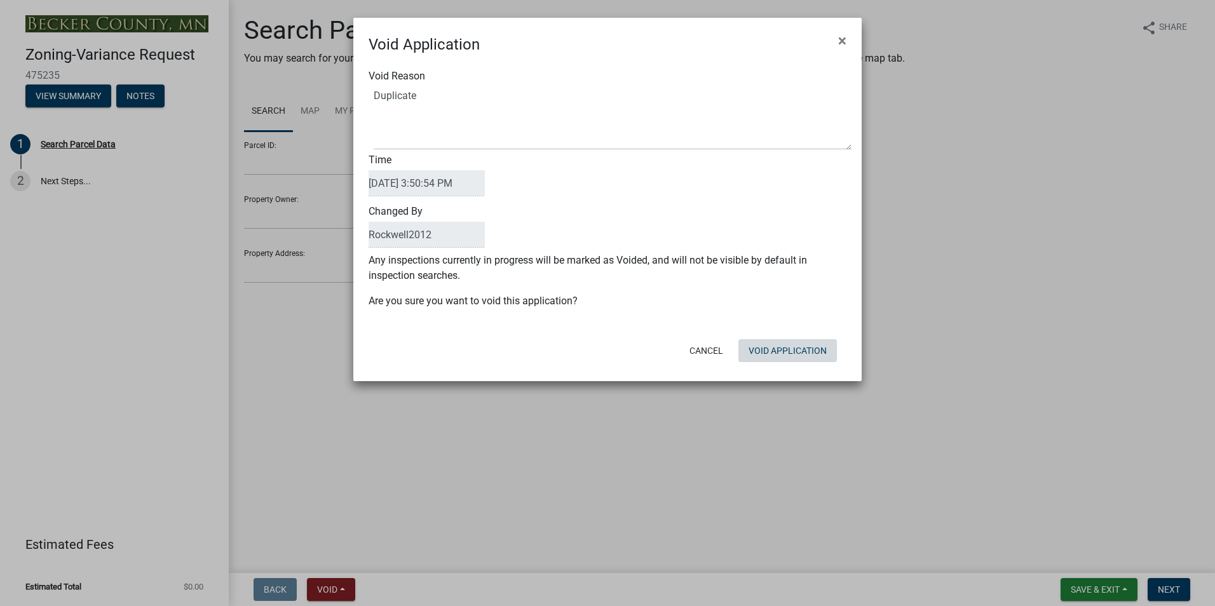
click at [770, 366] on div "Cancel Void Application" at bounding box center [690, 350] width 313 height 33
click at [774, 345] on button "Void Application" at bounding box center [787, 350] width 98 height 23
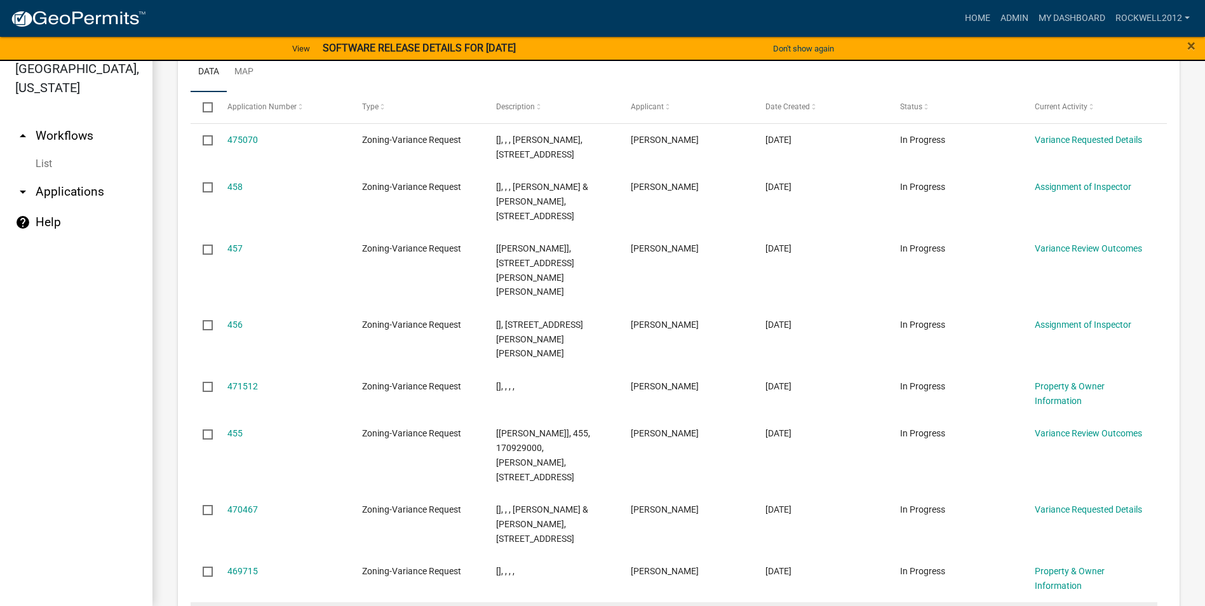
scroll to position [1335, 0]
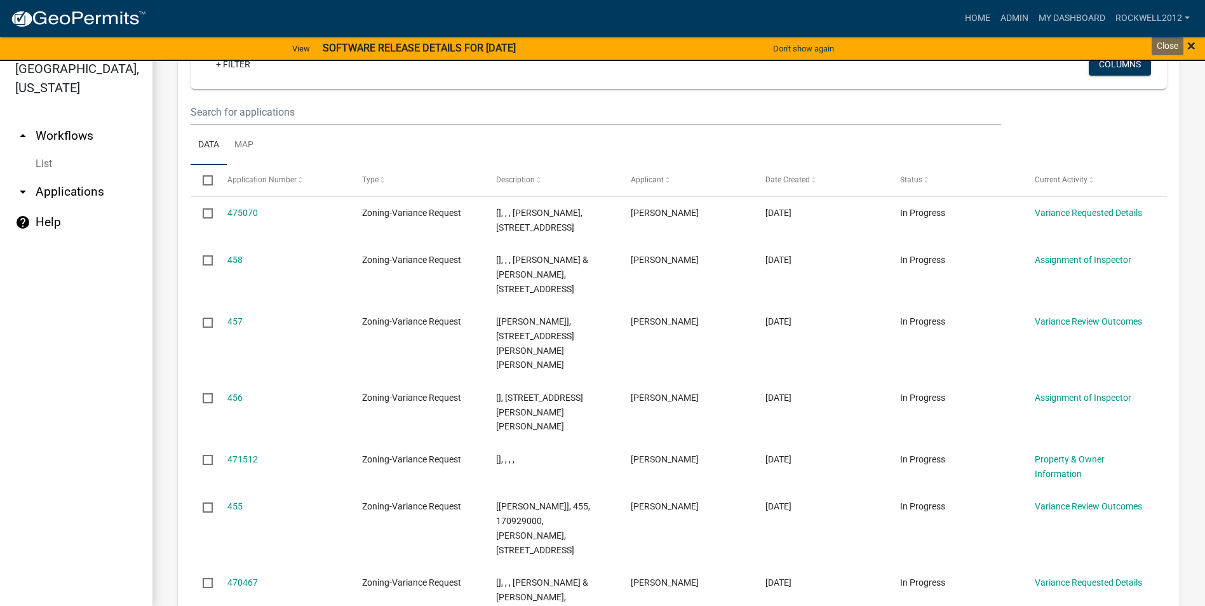
click at [1193, 44] on span "×" at bounding box center [1191, 46] width 8 height 18
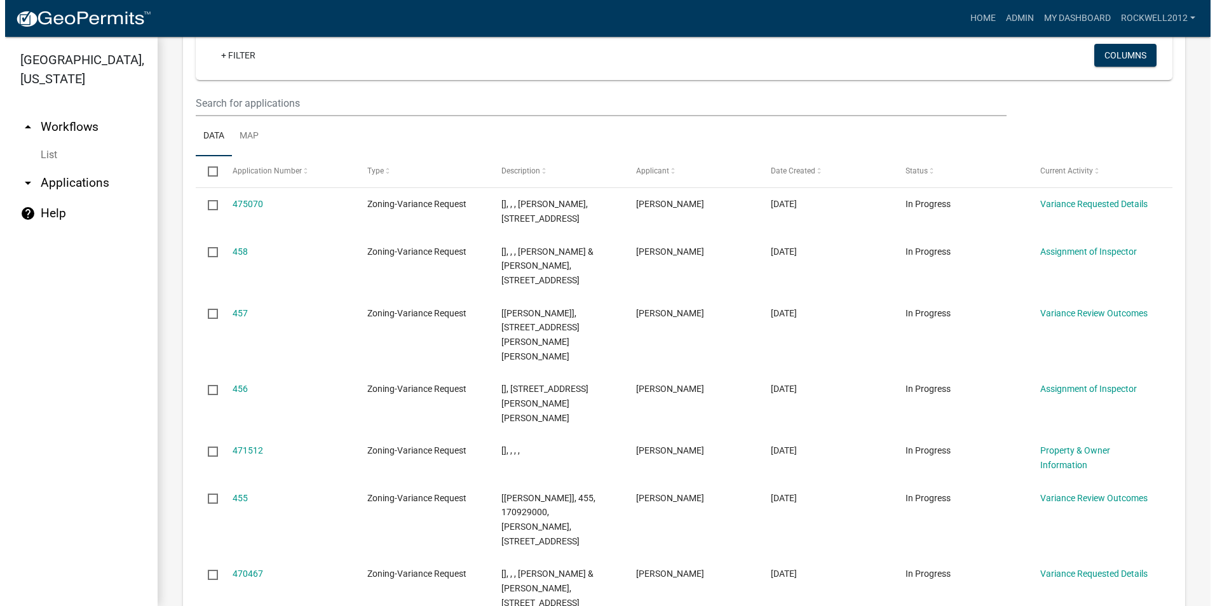
scroll to position [0, 0]
